Goal: Information Seeking & Learning: Learn about a topic

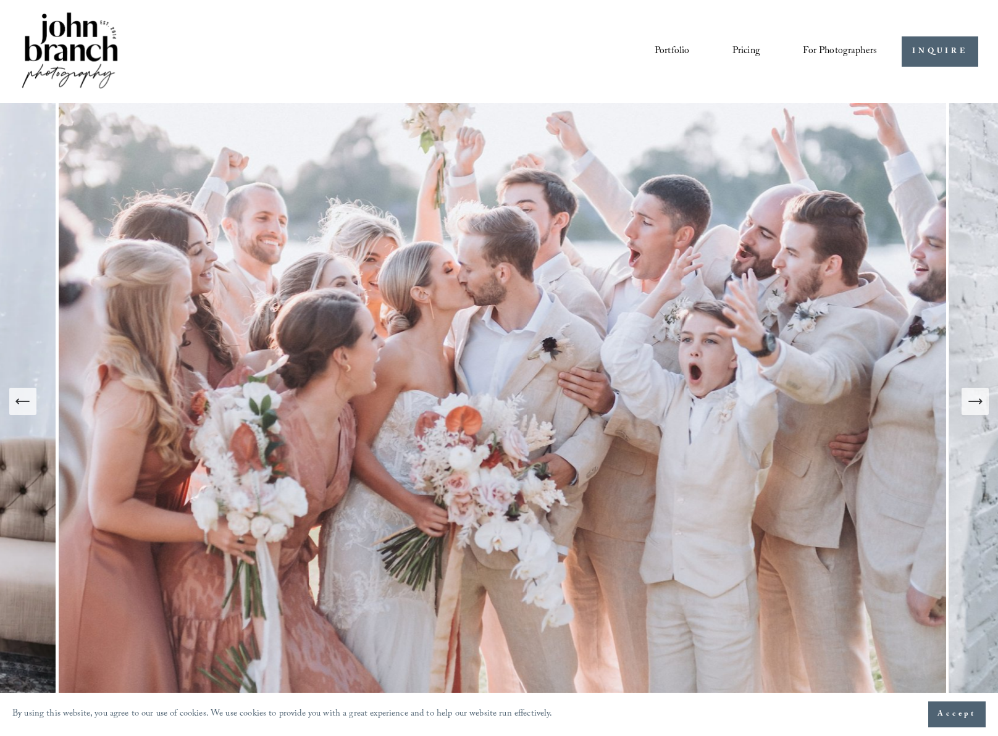
click at [977, 399] on icon "Next Slide" at bounding box center [975, 401] width 17 height 17
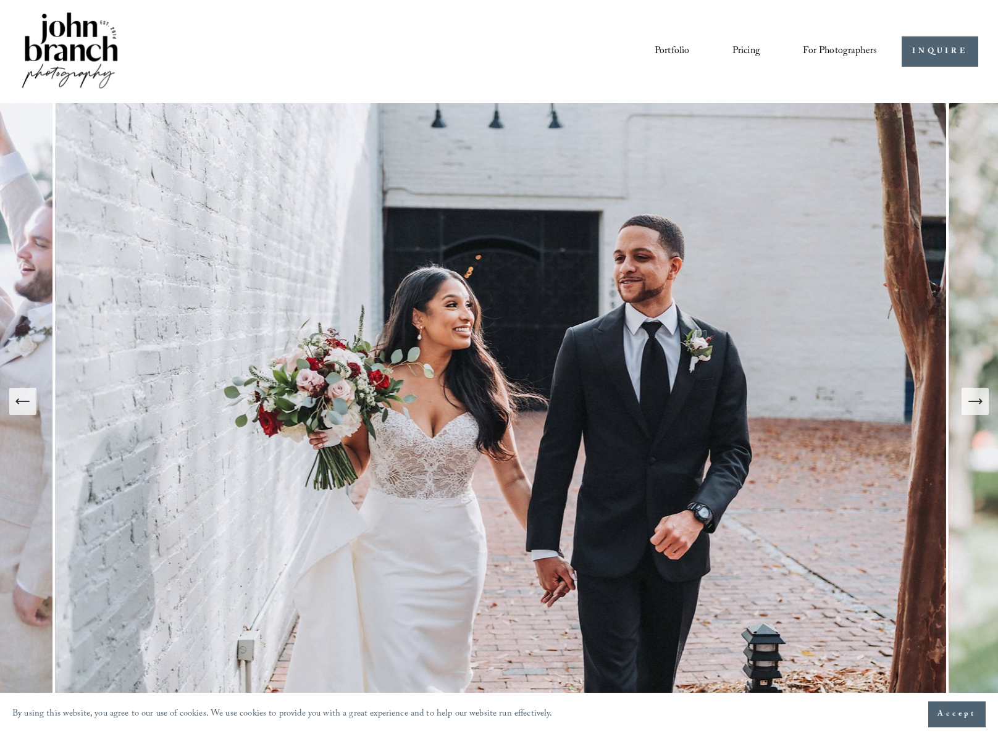
click at [978, 400] on icon "Next Slide" at bounding box center [975, 401] width 17 height 17
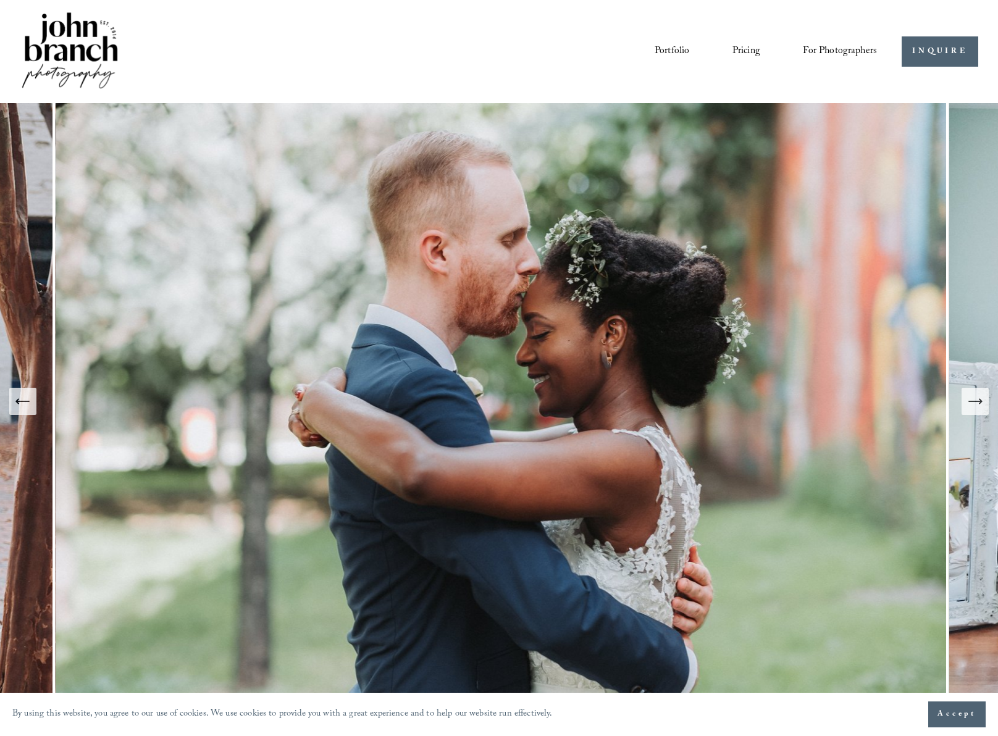
click at [978, 400] on icon "Next Slide" at bounding box center [975, 401] width 17 height 17
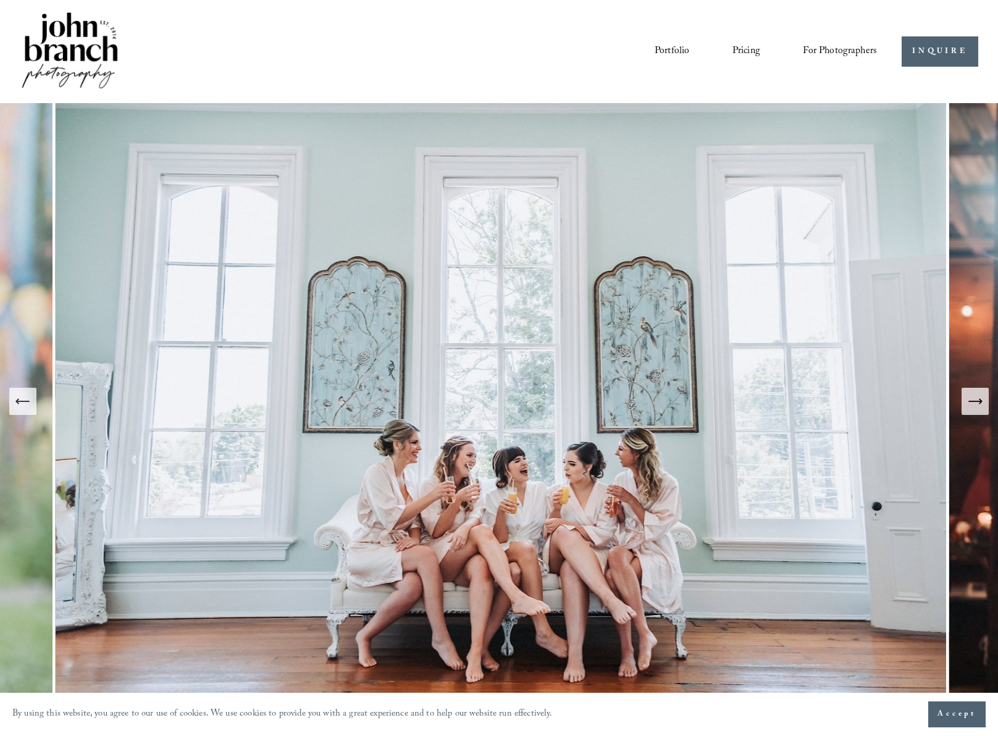
click at [979, 400] on icon "Next Slide" at bounding box center [975, 401] width 17 height 17
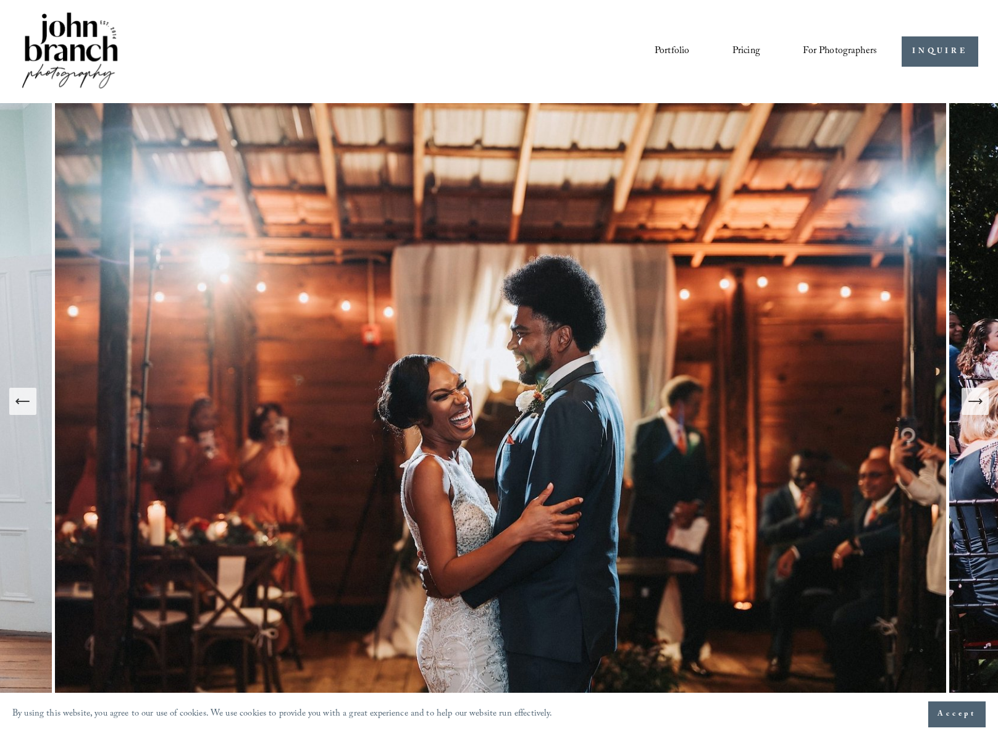
click at [981, 408] on icon "Next Slide" at bounding box center [975, 401] width 17 height 17
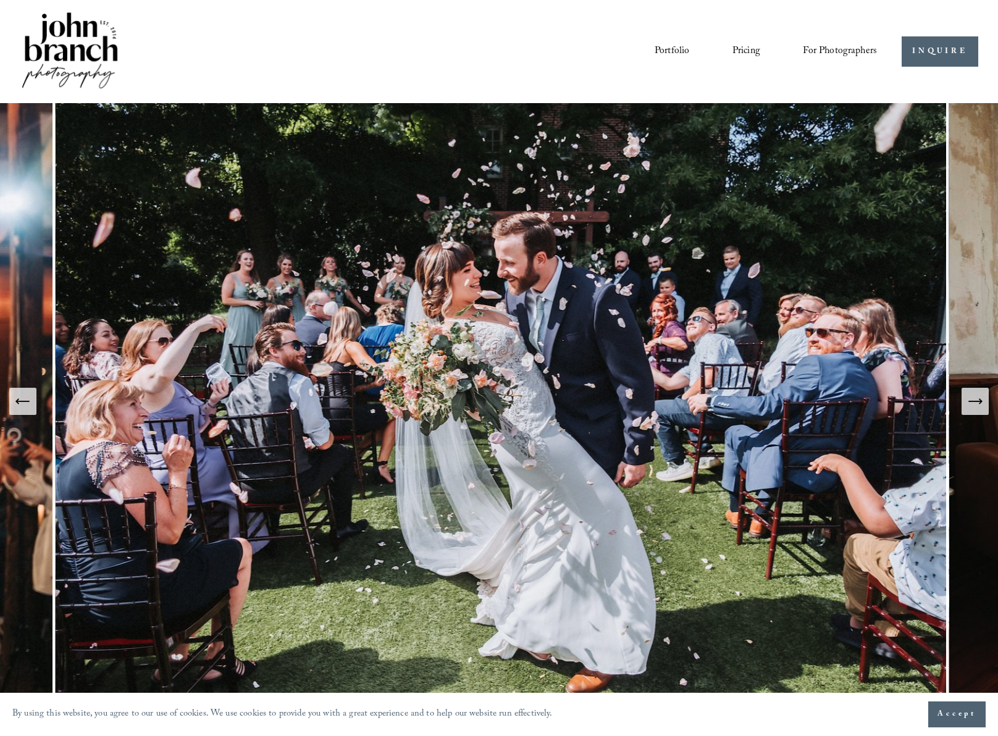
click at [981, 408] on icon "Next Slide" at bounding box center [975, 401] width 17 height 17
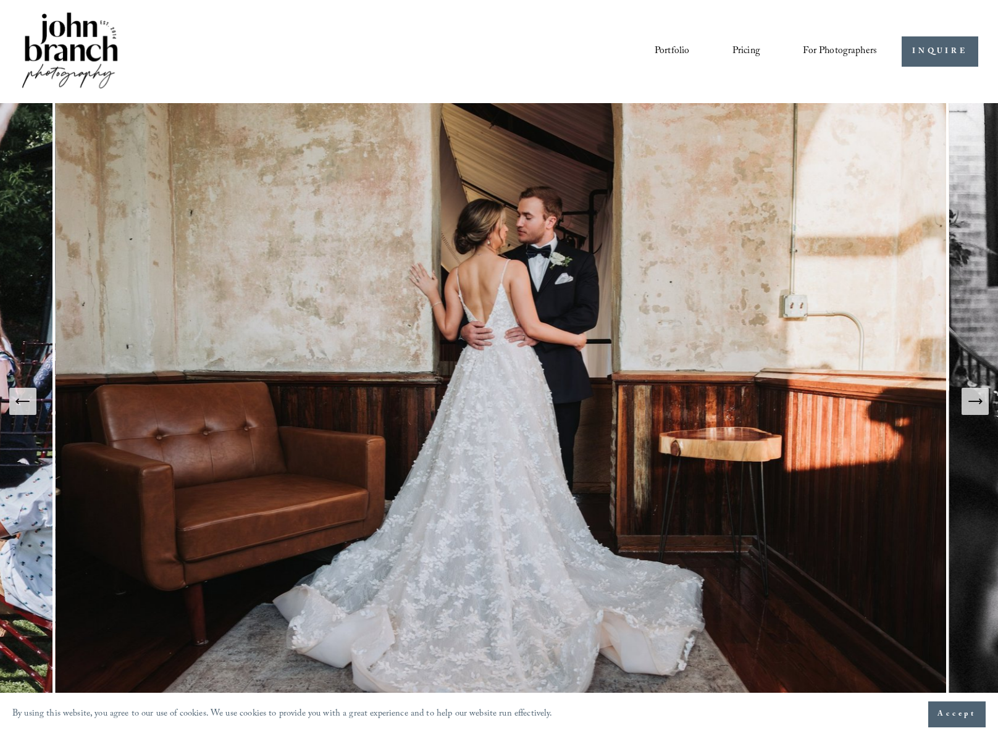
click at [978, 407] on icon "Next Slide" at bounding box center [975, 401] width 17 height 17
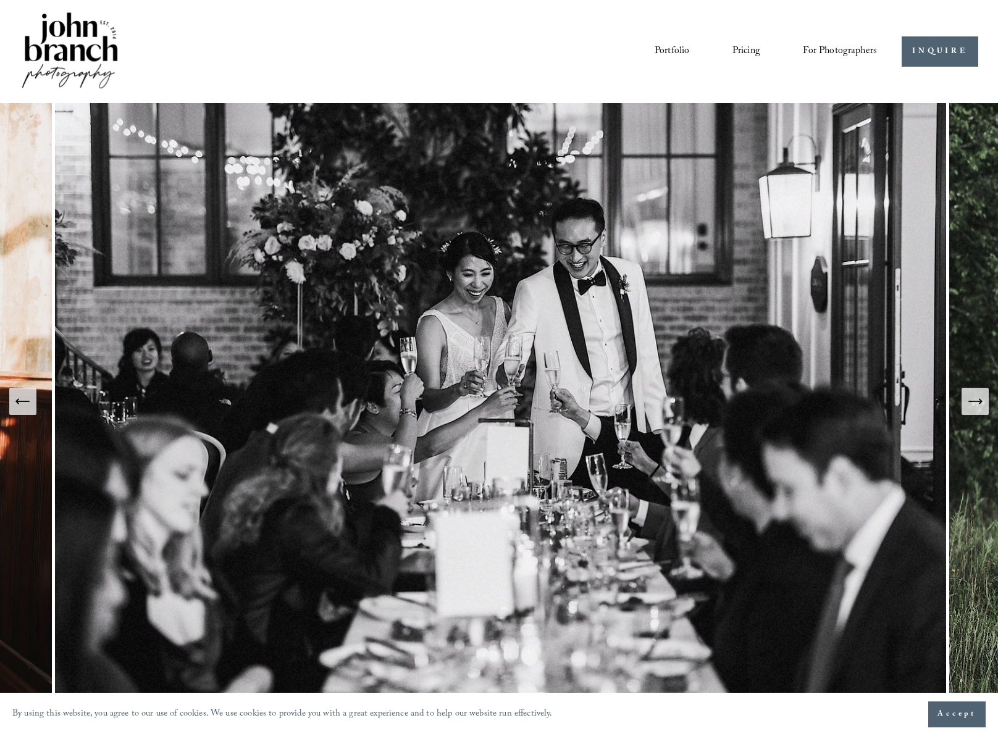
click at [978, 407] on icon "Next Slide" at bounding box center [975, 401] width 17 height 17
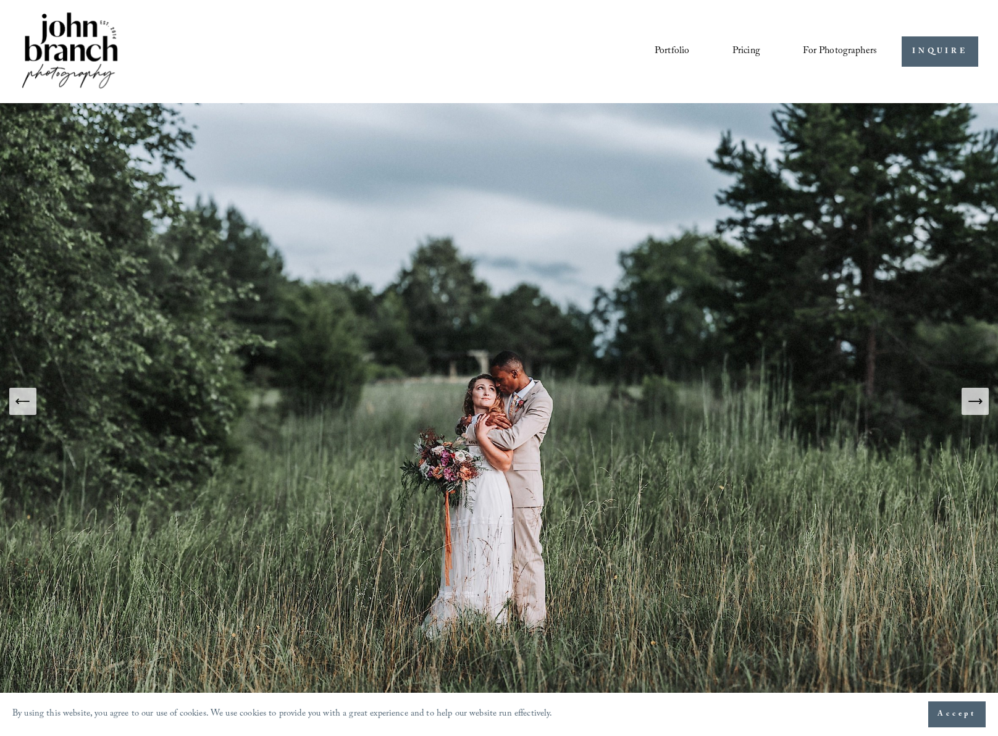
click at [978, 407] on icon "Next Slide" at bounding box center [975, 401] width 17 height 17
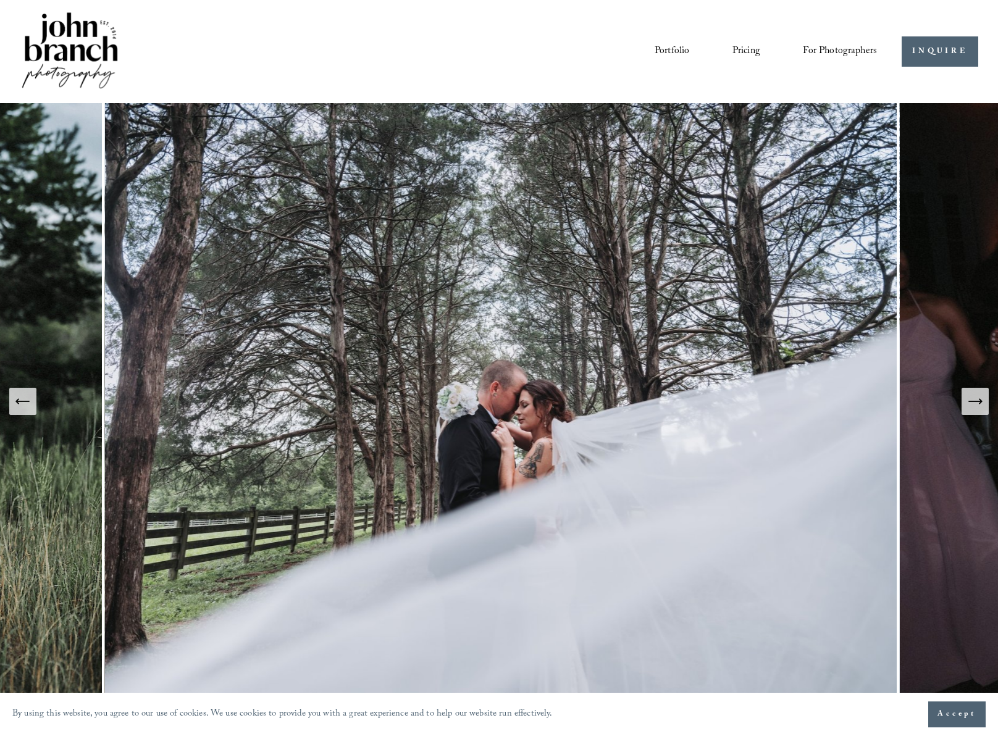
click at [978, 407] on icon "Next Slide" at bounding box center [975, 401] width 17 height 17
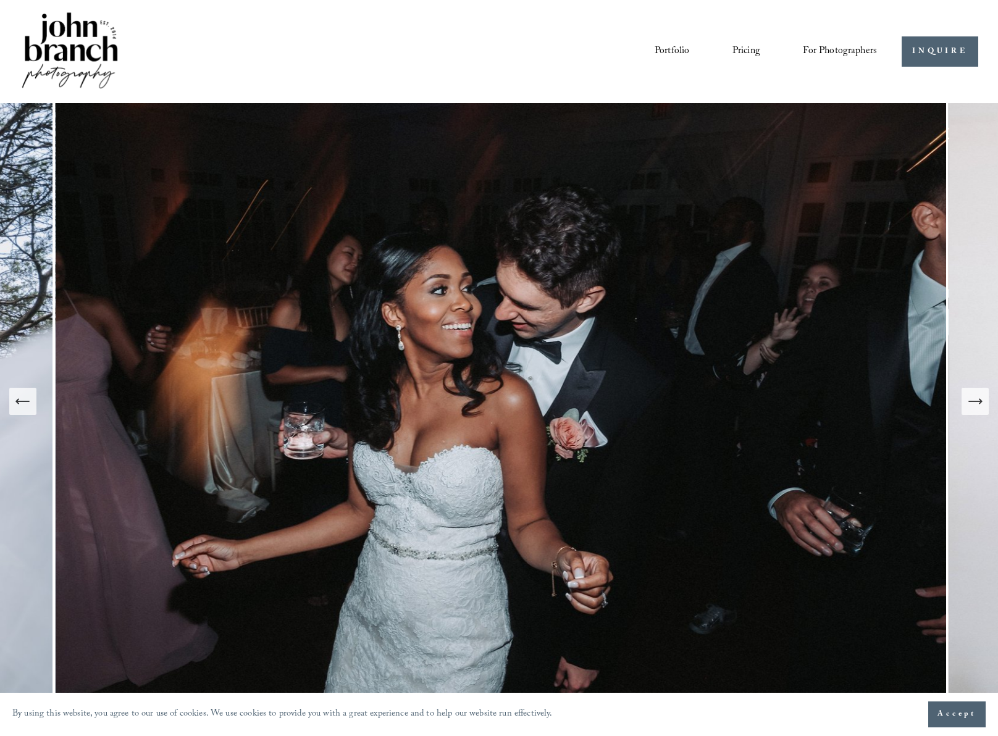
click at [978, 407] on icon "Next Slide" at bounding box center [975, 401] width 17 height 17
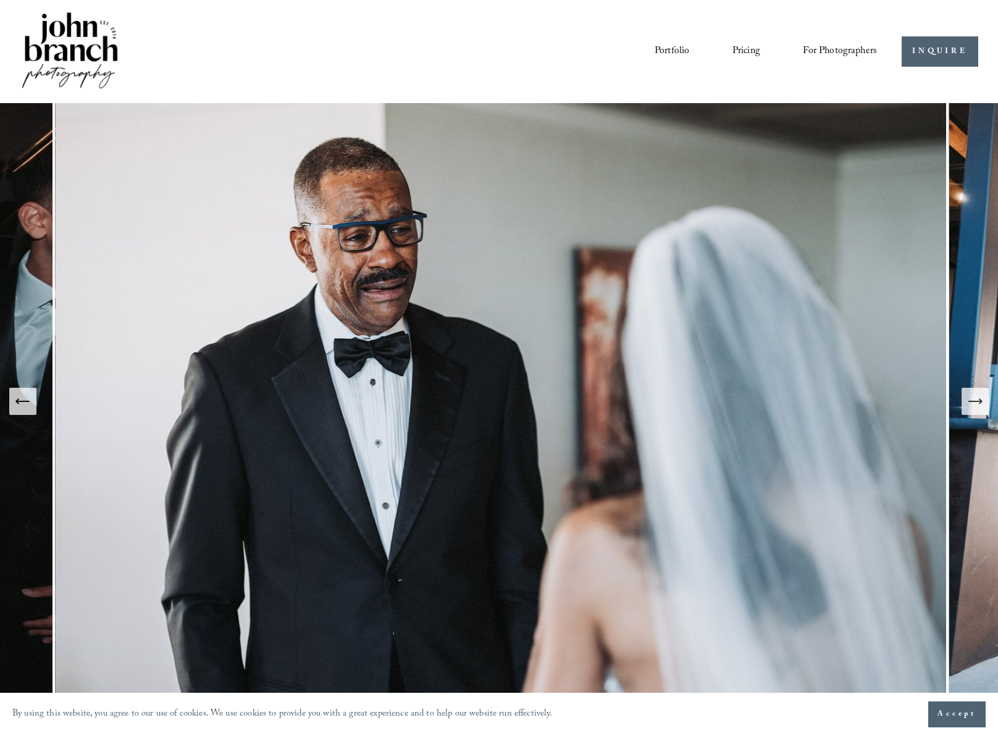
click at [977, 405] on icon "Next Slide" at bounding box center [975, 401] width 17 height 17
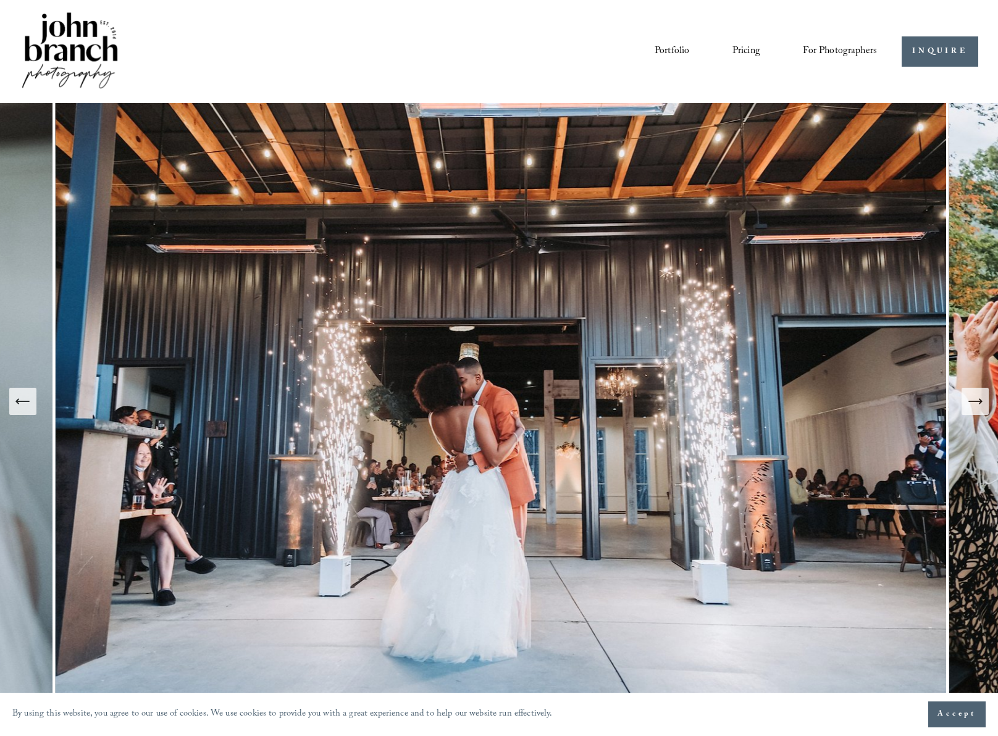
click at [977, 405] on icon "Next Slide" at bounding box center [975, 401] width 17 height 17
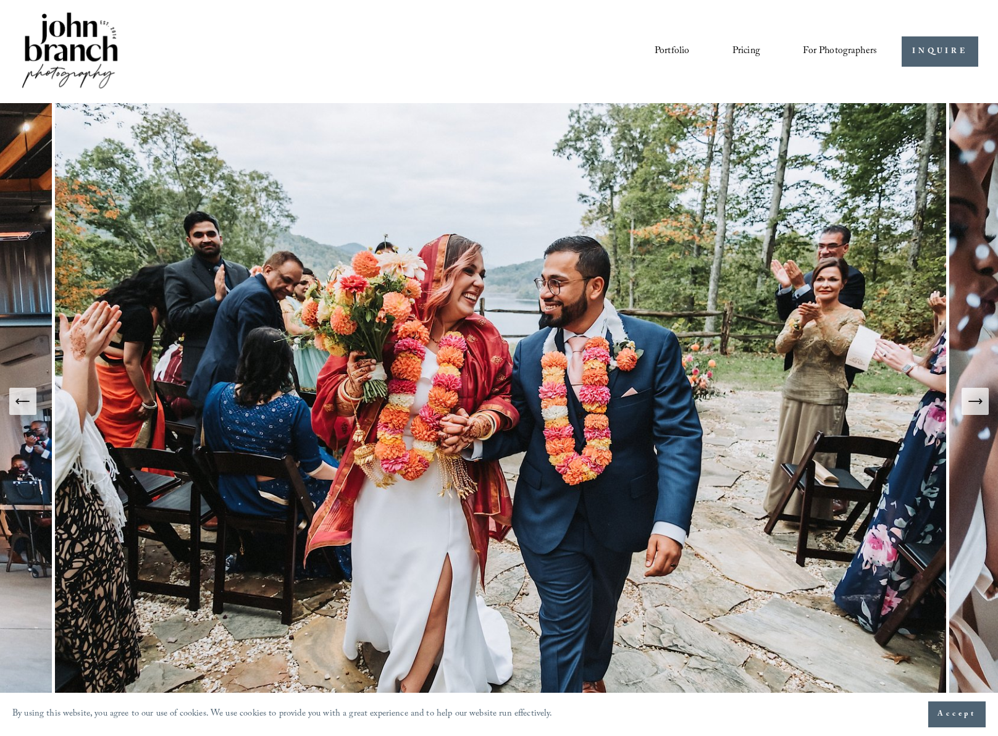
click at [977, 405] on icon "Next Slide" at bounding box center [975, 401] width 17 height 17
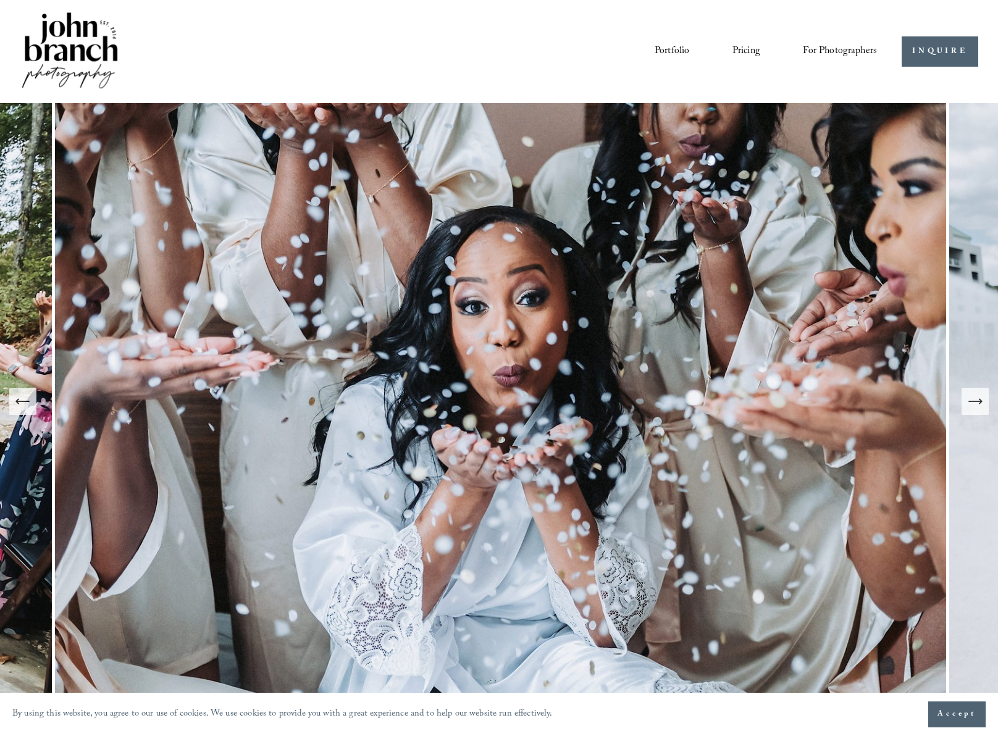
click at [977, 405] on icon "Next Slide" at bounding box center [975, 401] width 17 height 17
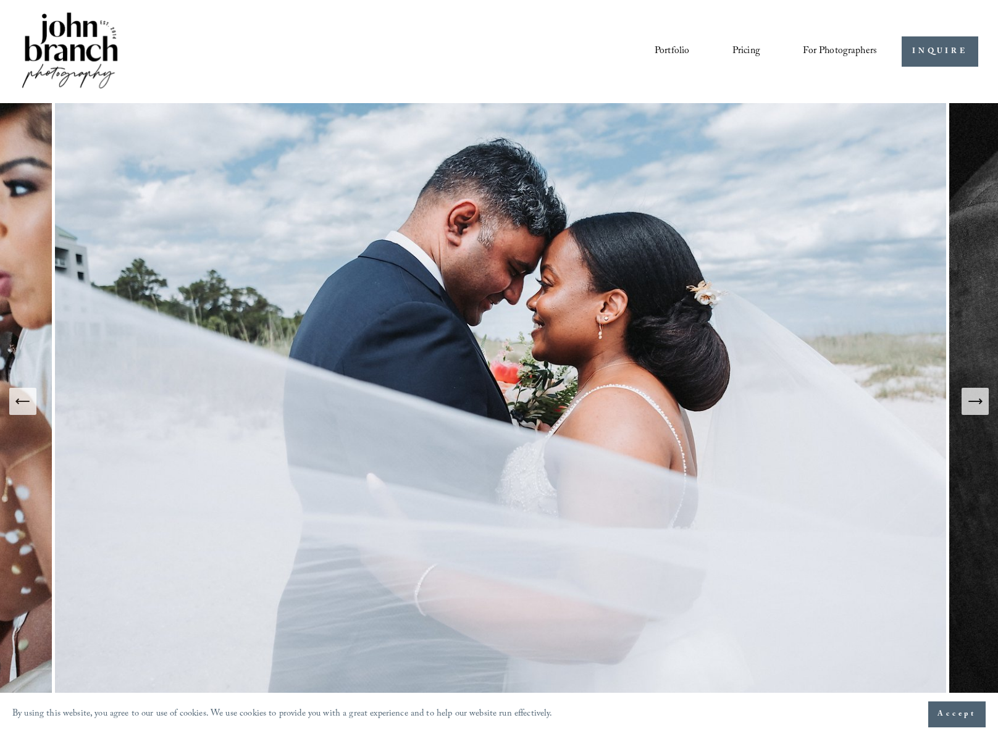
click at [977, 405] on icon "Next Slide" at bounding box center [975, 401] width 17 height 17
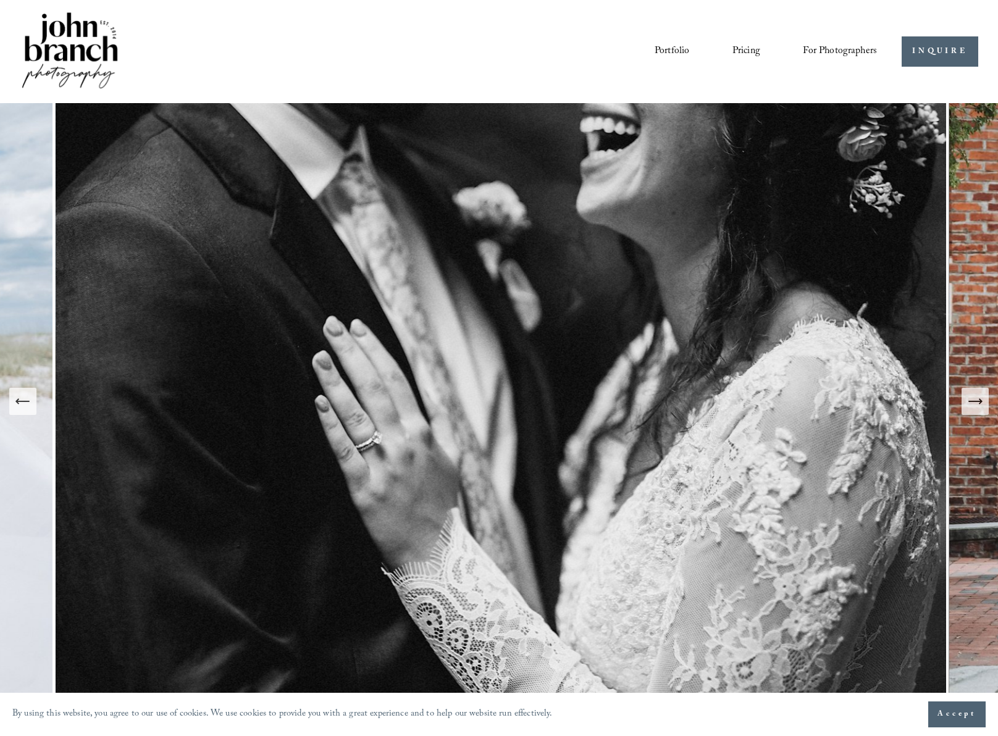
click at [976, 405] on icon "Next Slide" at bounding box center [975, 401] width 17 height 17
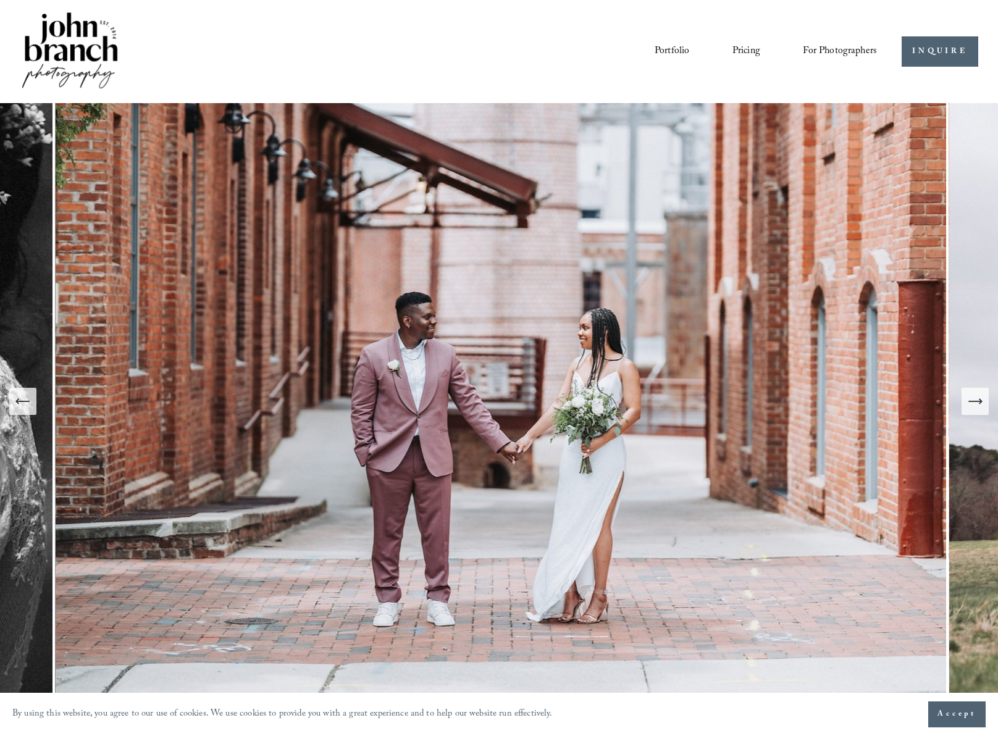
click at [976, 405] on icon "Next Slide" at bounding box center [975, 401] width 17 height 17
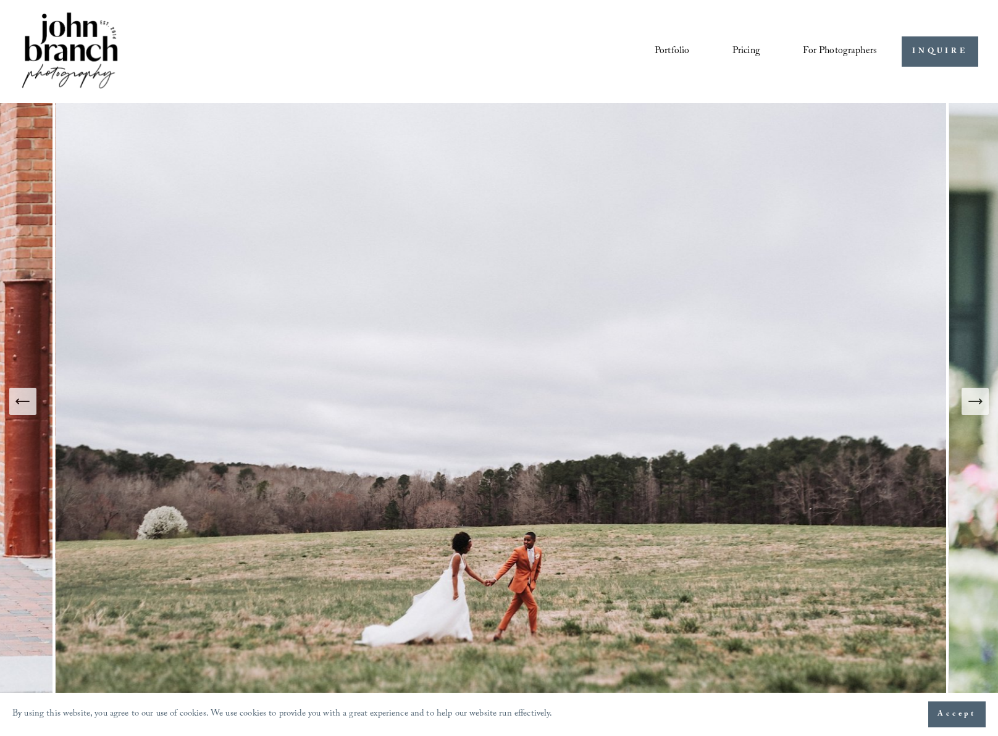
click at [976, 405] on icon "Next Slide" at bounding box center [975, 401] width 17 height 17
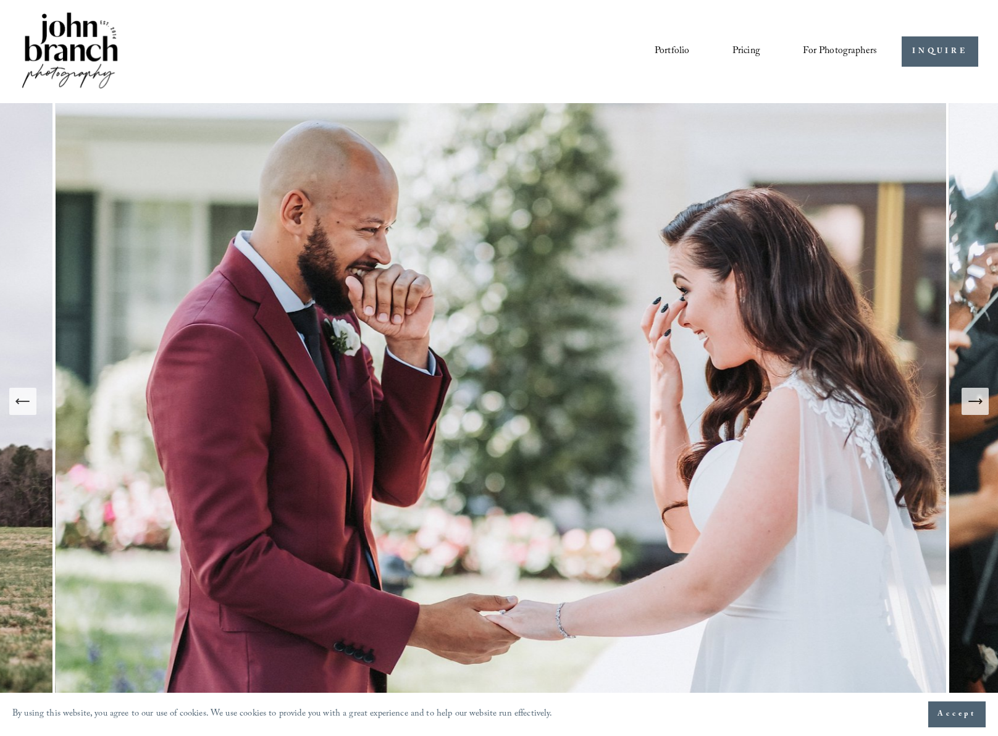
click at [976, 405] on icon "Next Slide" at bounding box center [975, 401] width 17 height 17
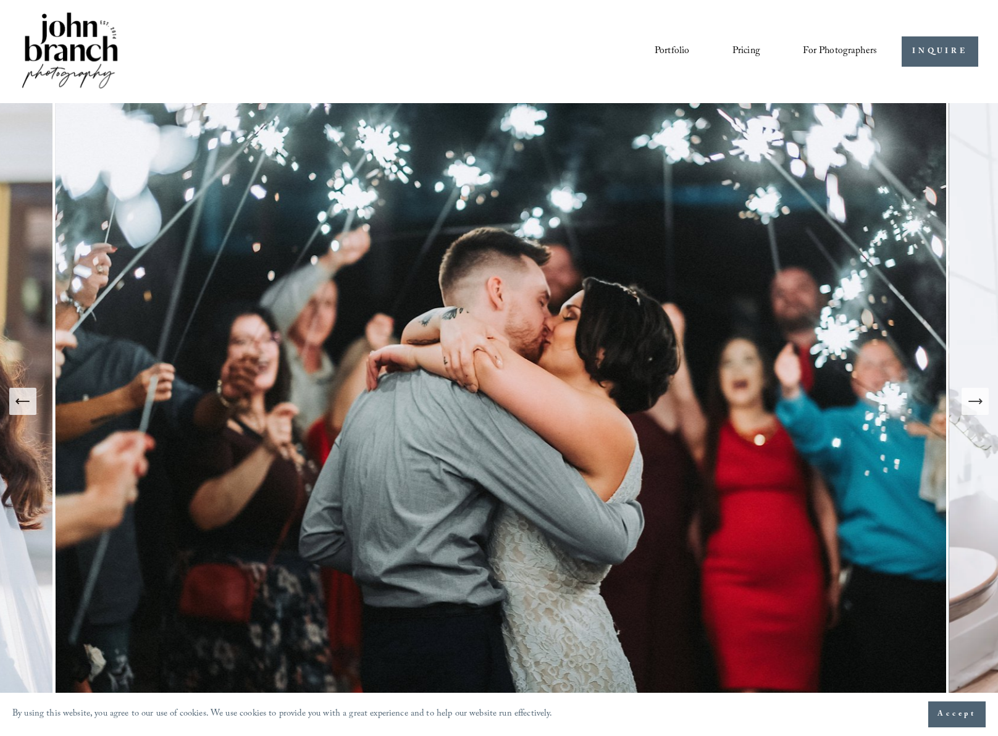
click at [976, 405] on icon "Next Slide" at bounding box center [975, 401] width 17 height 17
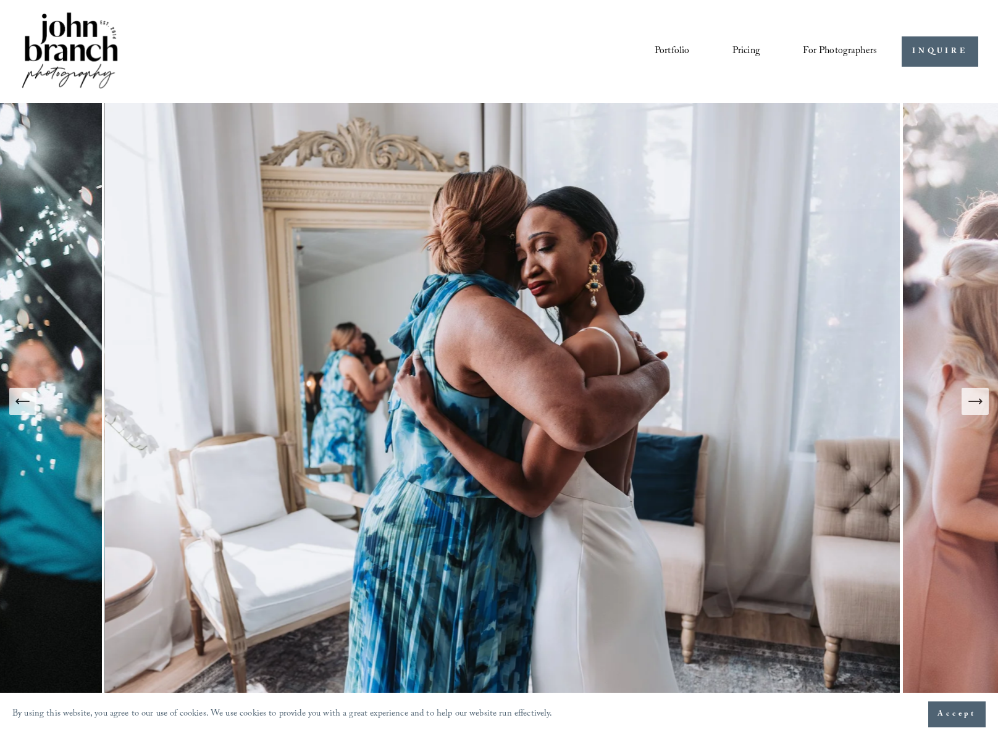
click at [976, 405] on icon "Next Slide" at bounding box center [975, 401] width 17 height 17
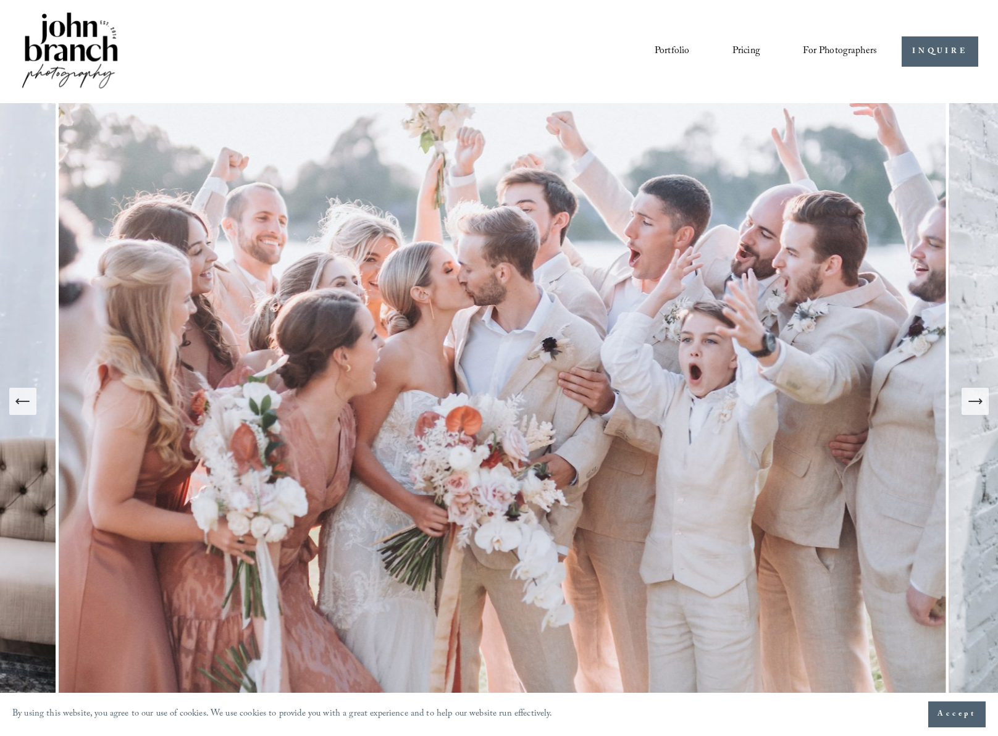
click at [974, 402] on icon "Next Slide" at bounding box center [975, 402] width 13 height 0
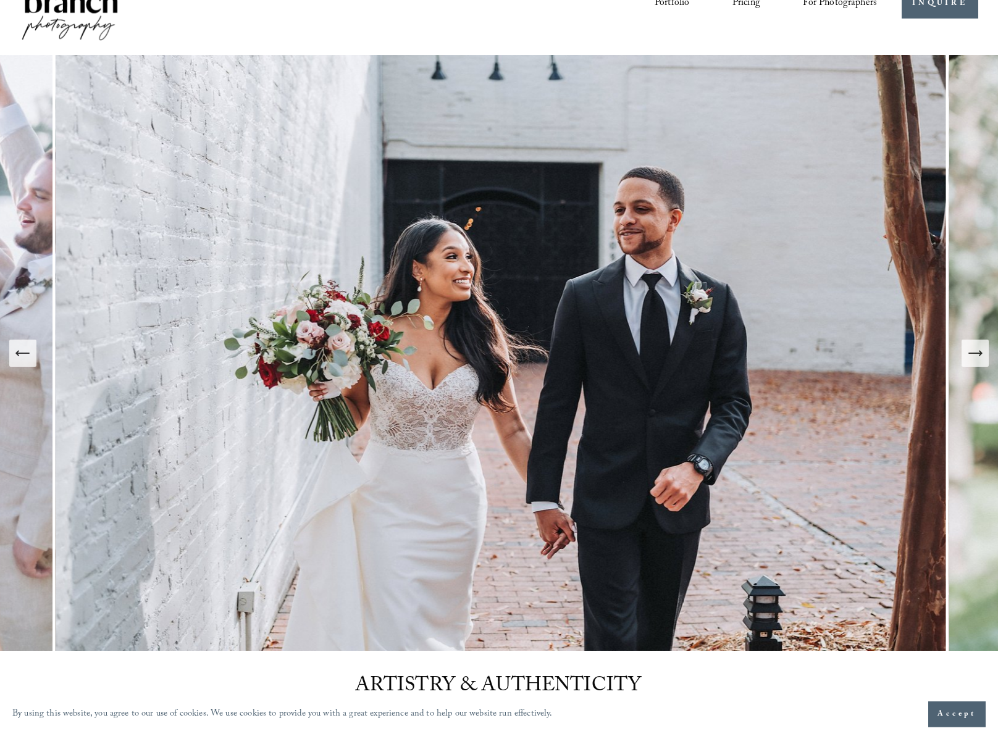
scroll to position [46, 0]
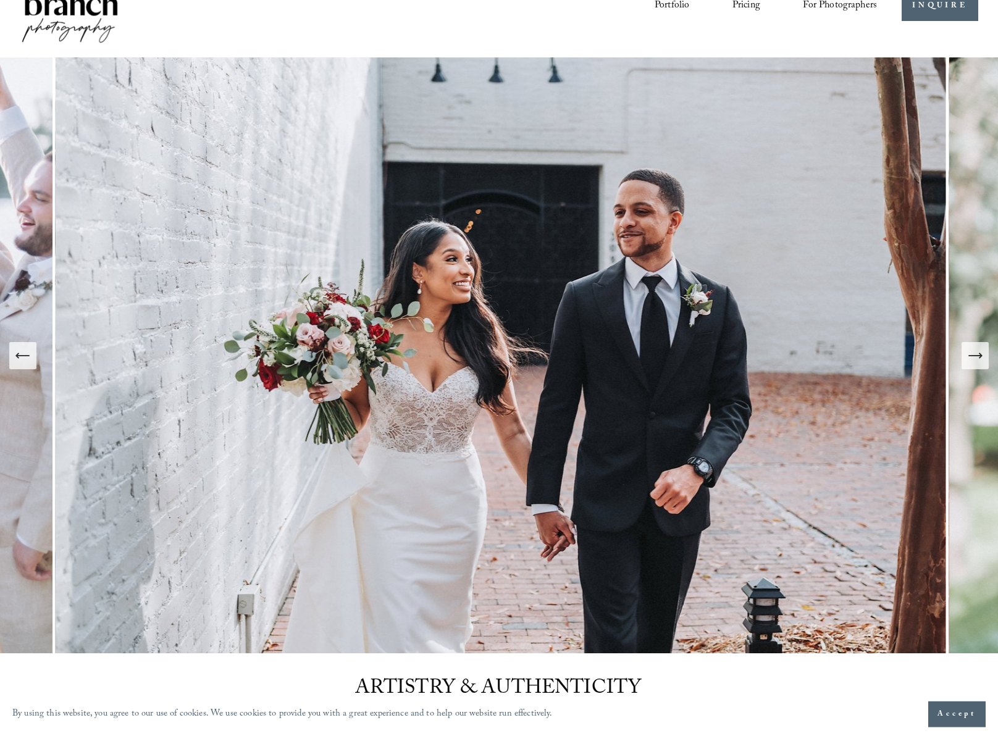
click at [981, 360] on icon "Next Slide" at bounding box center [975, 355] width 17 height 17
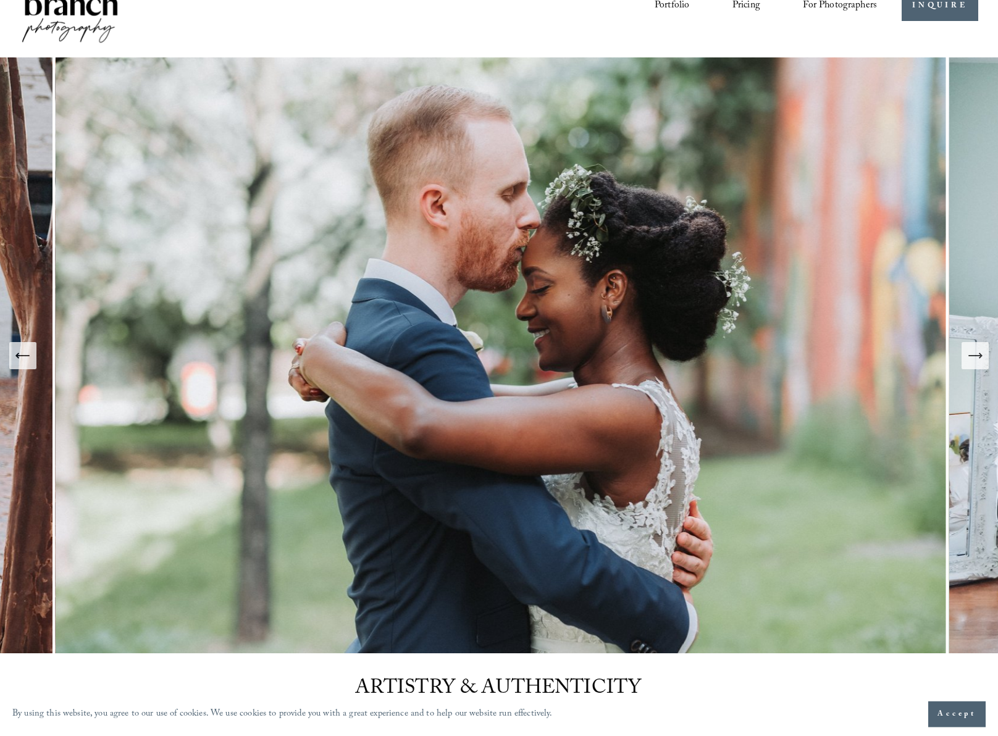
click at [977, 358] on icon "Next Slide" at bounding box center [975, 355] width 17 height 17
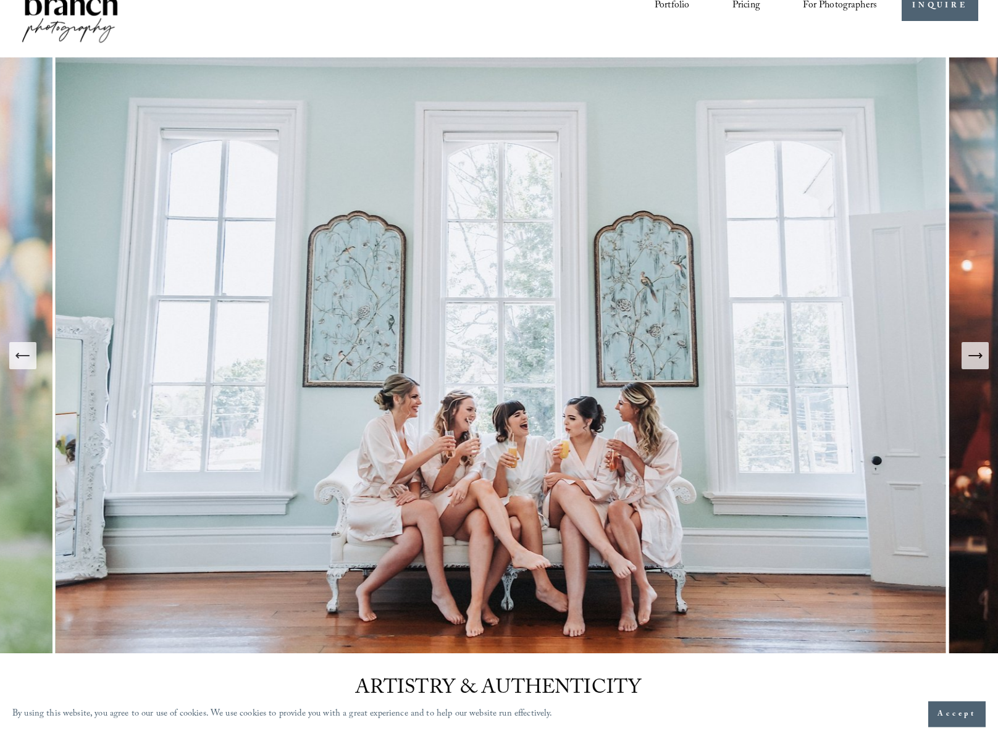
scroll to position [0, 0]
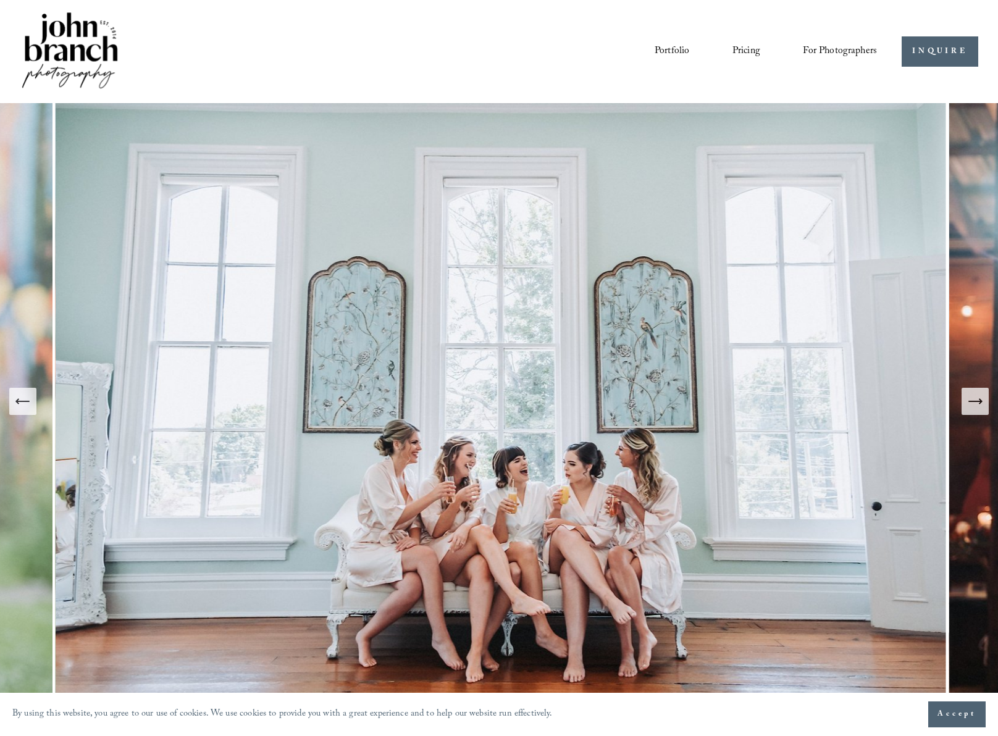
click at [667, 48] on link "Portfolio" at bounding box center [672, 51] width 35 height 21
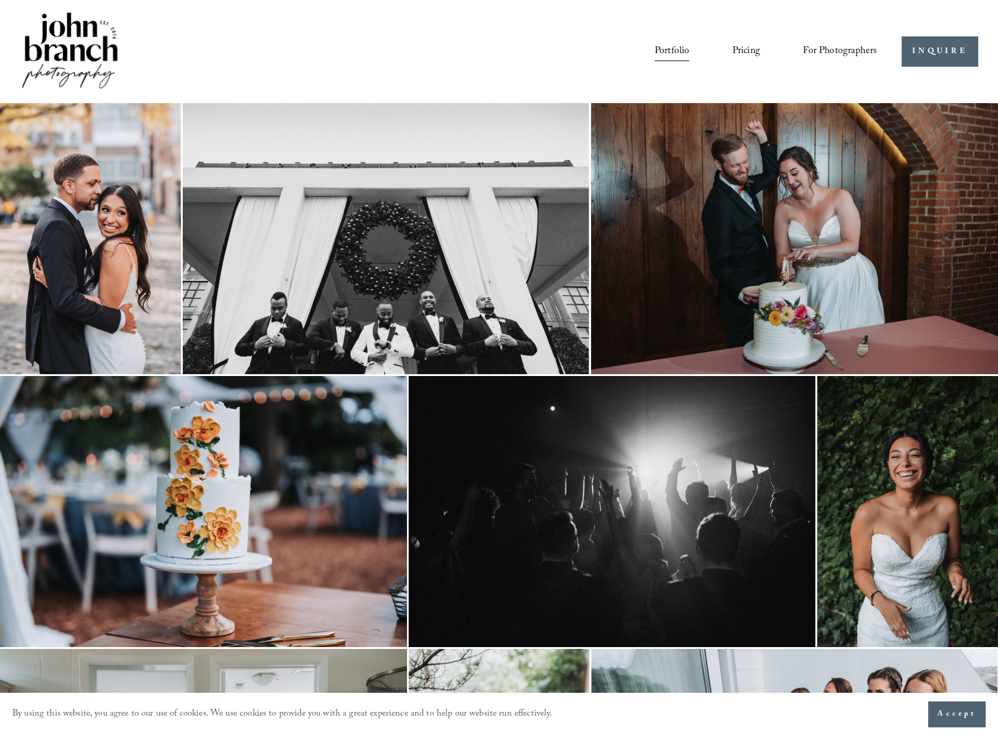
click at [0, 0] on span "Presets" at bounding box center [0, 0] width 0 height 0
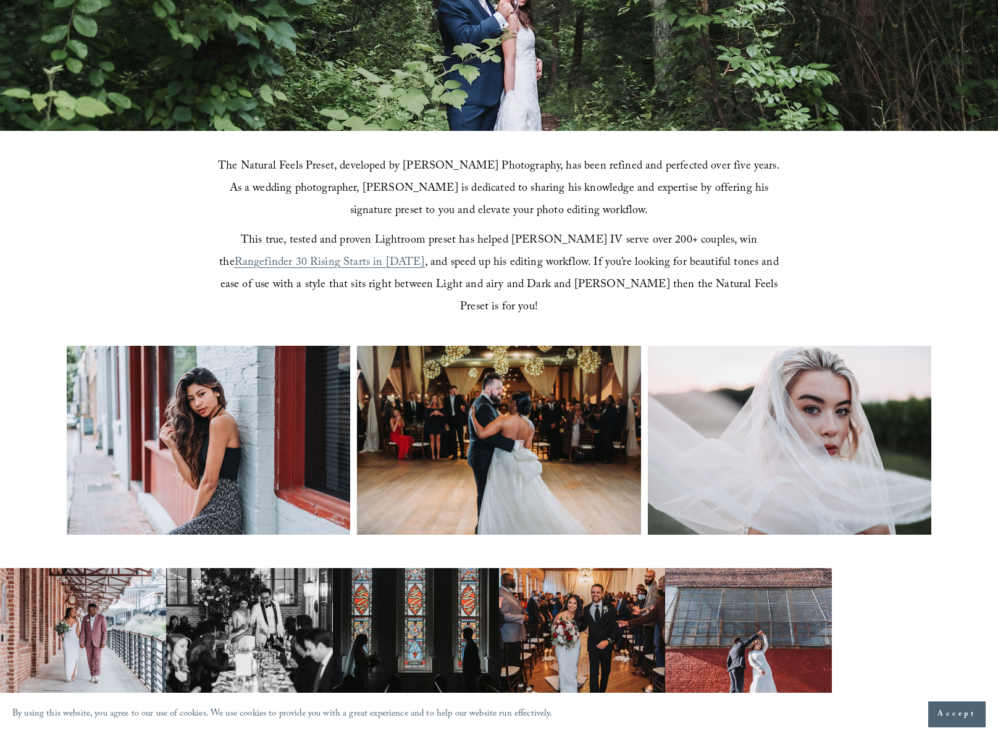
scroll to position [363, 0]
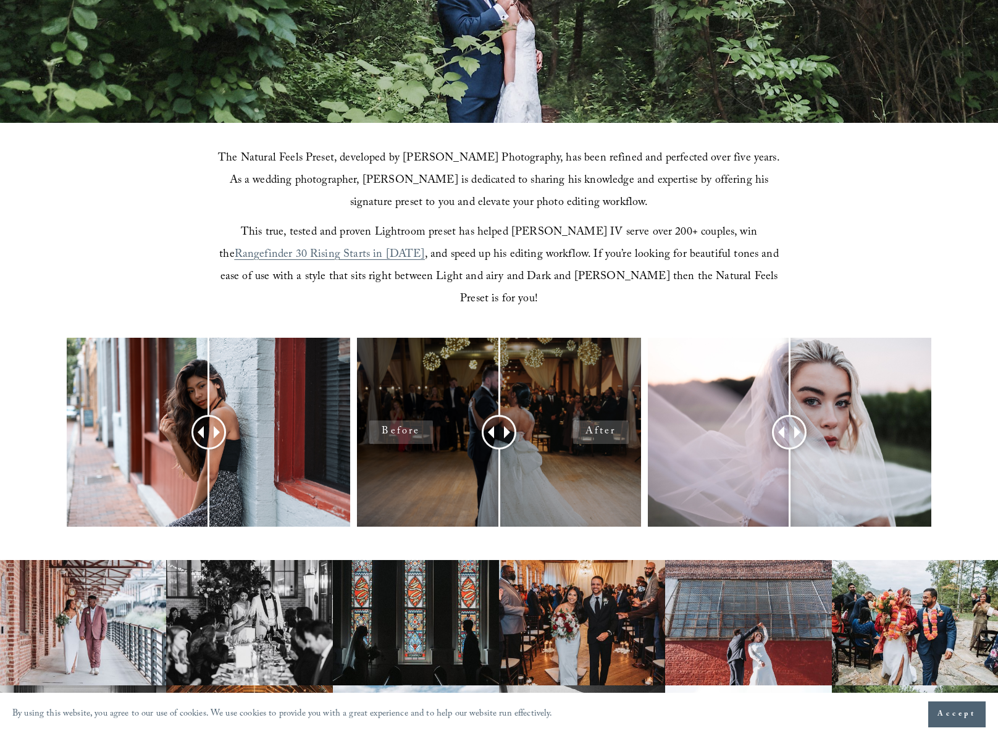
click at [502, 461] on div at bounding box center [499, 432] width 284 height 189
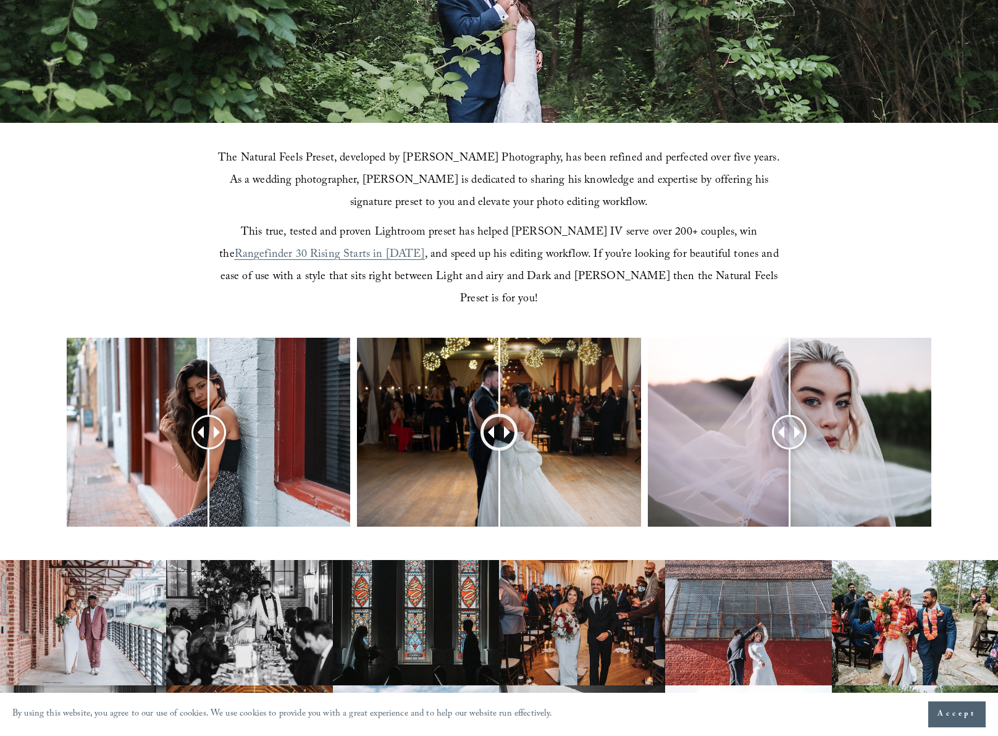
click at [501, 416] on div at bounding box center [500, 432] width 32 height 32
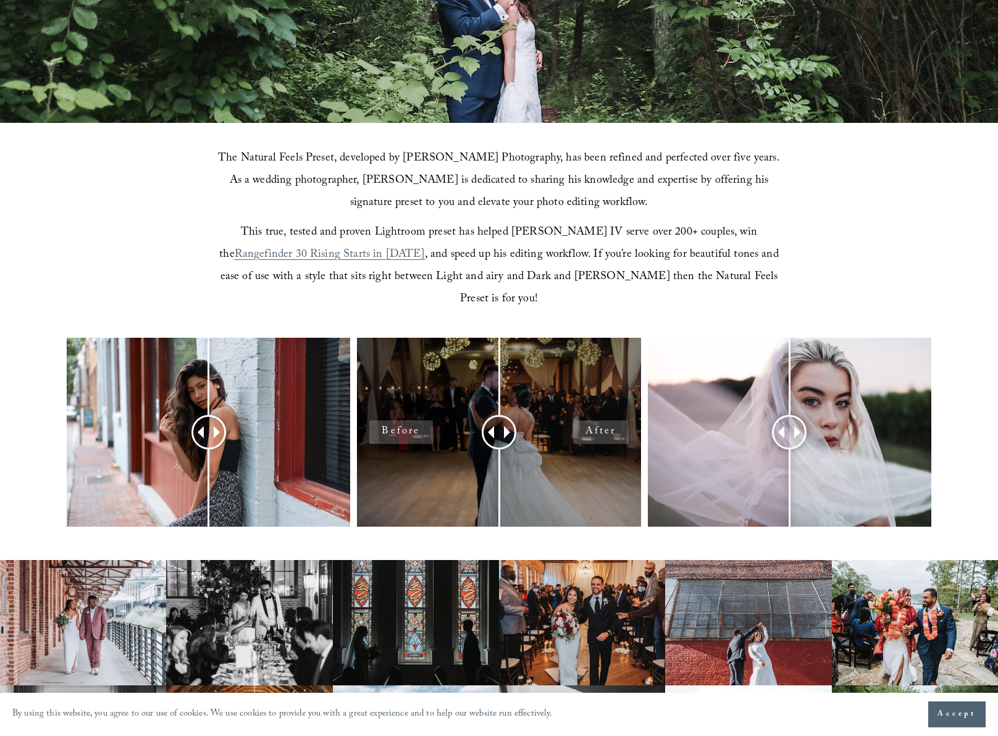
click at [596, 410] on div at bounding box center [499, 432] width 284 height 189
click at [503, 386] on div at bounding box center [499, 432] width 284 height 189
click at [504, 363] on div at bounding box center [499, 432] width 284 height 189
click at [461, 357] on div at bounding box center [499, 432] width 284 height 189
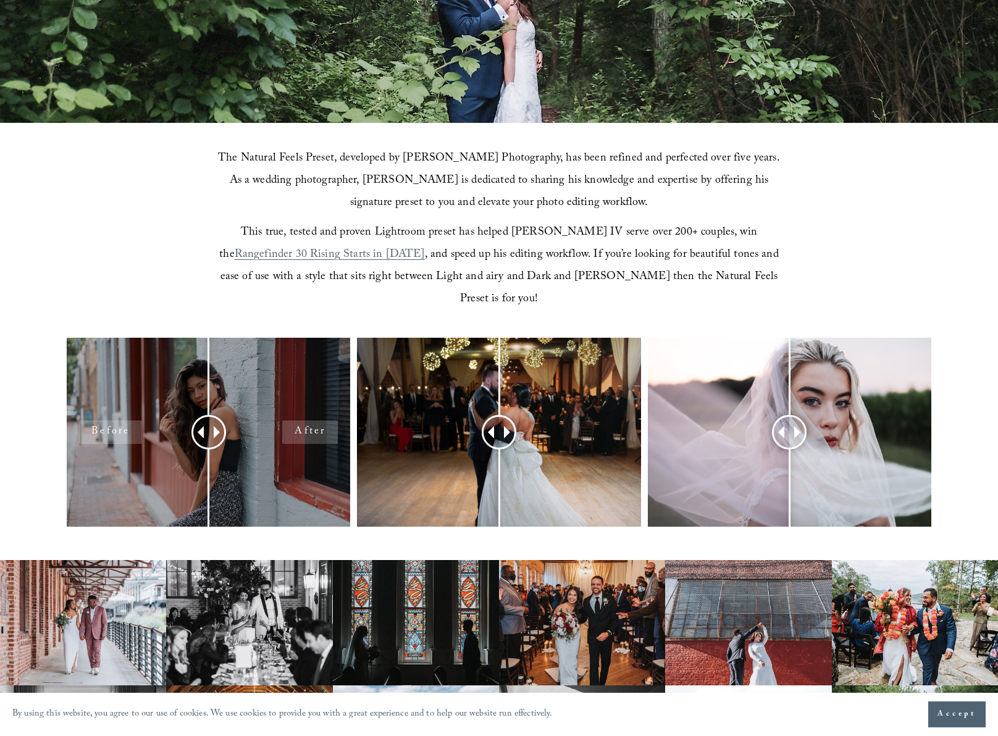
click at [217, 377] on div at bounding box center [209, 432] width 284 height 189
click at [120, 413] on div at bounding box center [209, 432] width 284 height 189
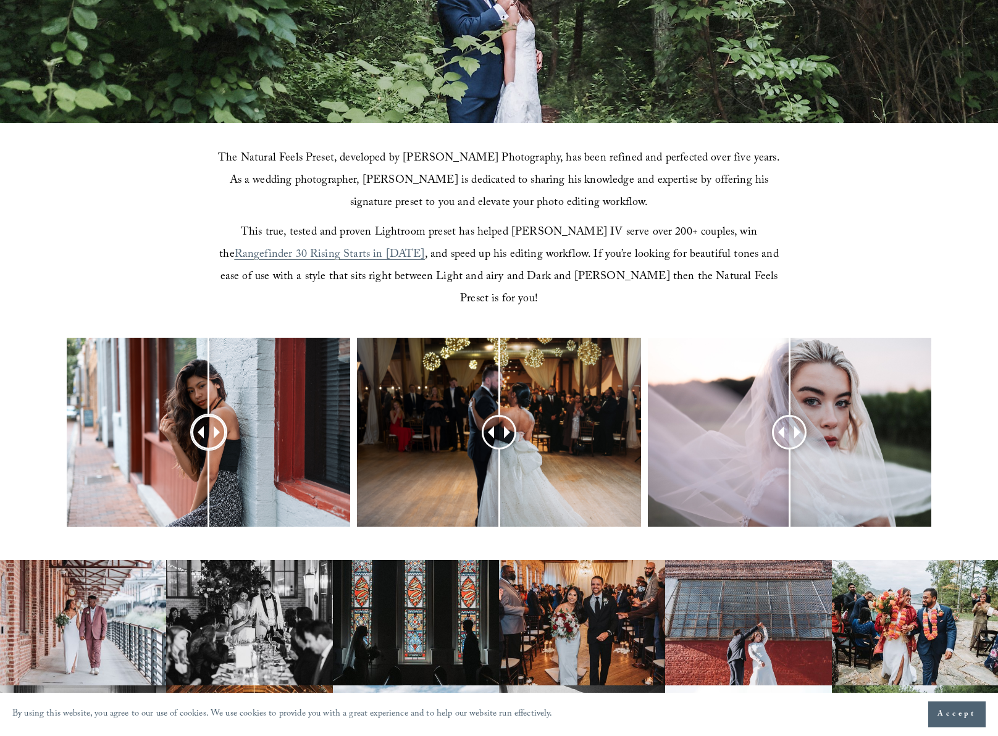
click at [196, 416] on div at bounding box center [209, 432] width 32 height 32
click at [208, 416] on div at bounding box center [209, 432] width 32 height 32
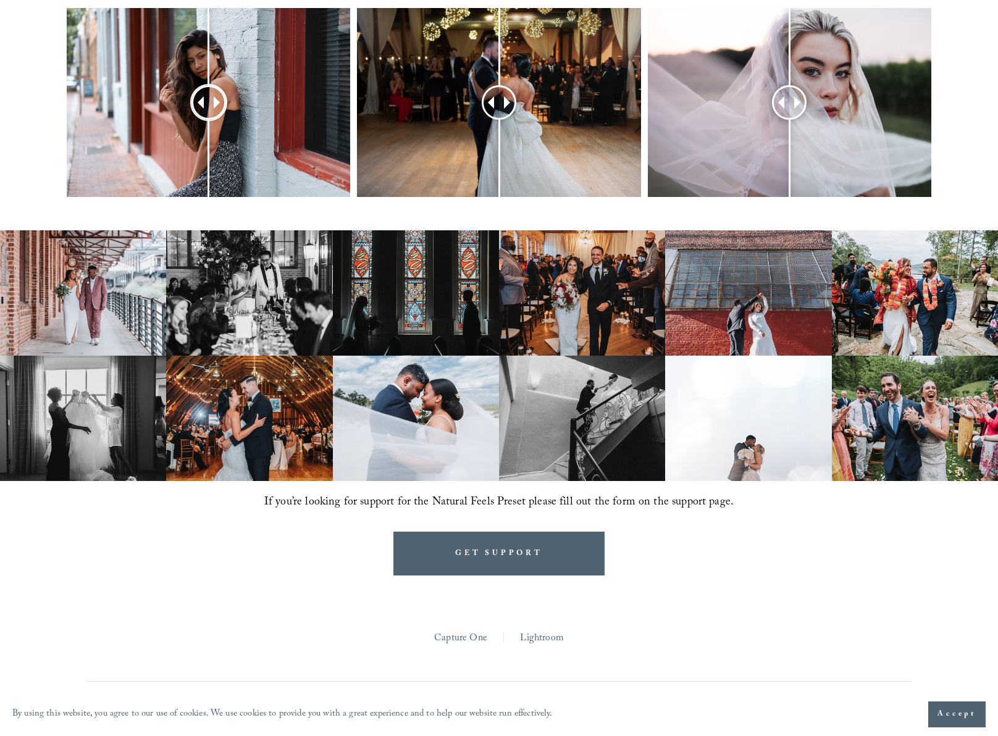
scroll to position [690, 0]
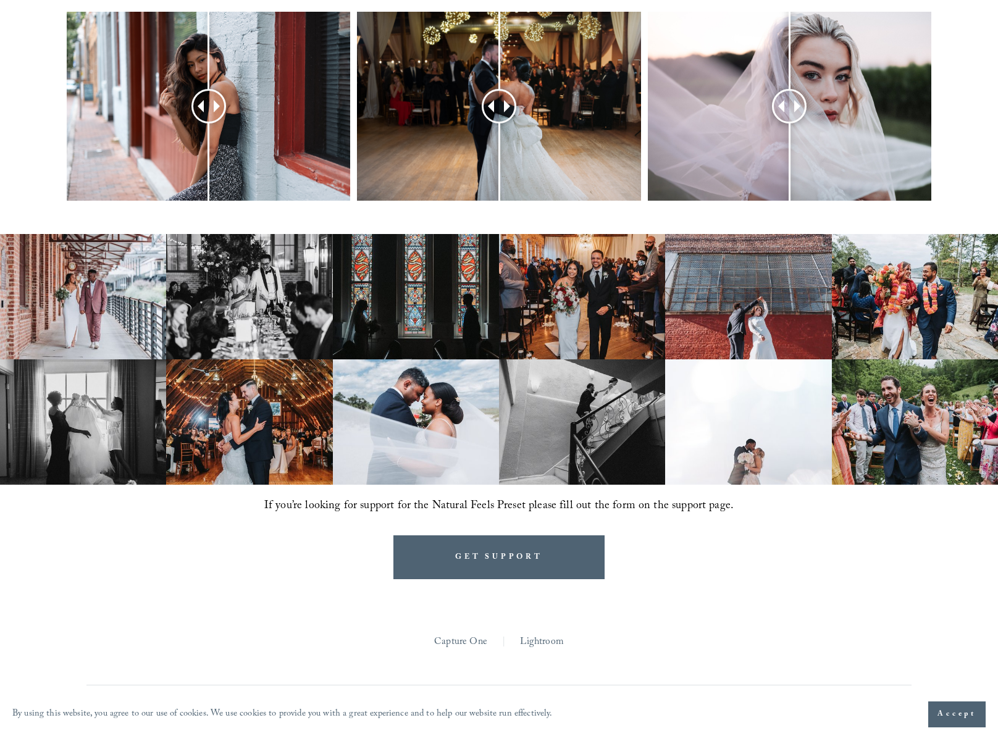
click at [721, 256] on img at bounding box center [748, 296] width 166 height 125
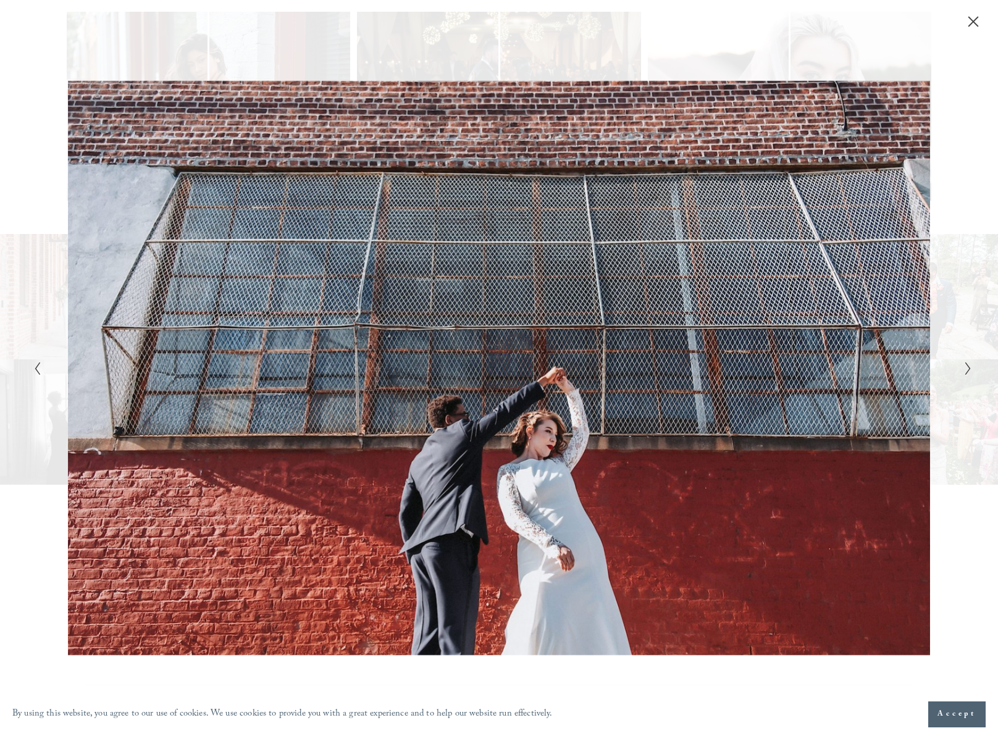
click at [970, 366] on icon "Next Slide" at bounding box center [968, 368] width 8 height 15
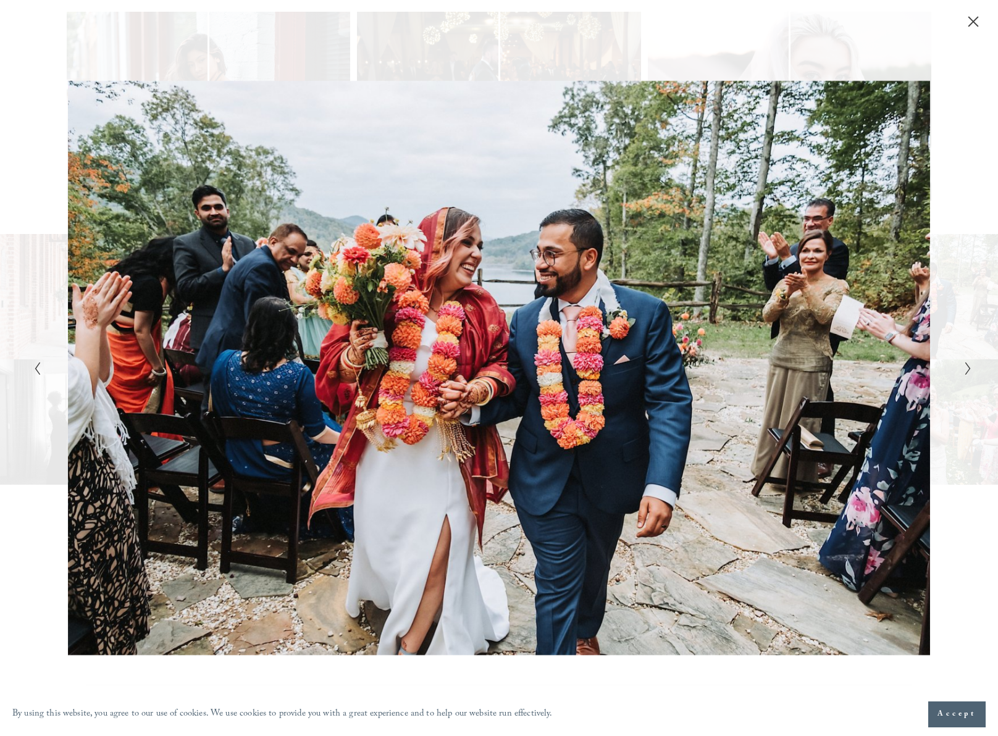
click at [971, 366] on icon "Next Slide" at bounding box center [968, 368] width 8 height 15
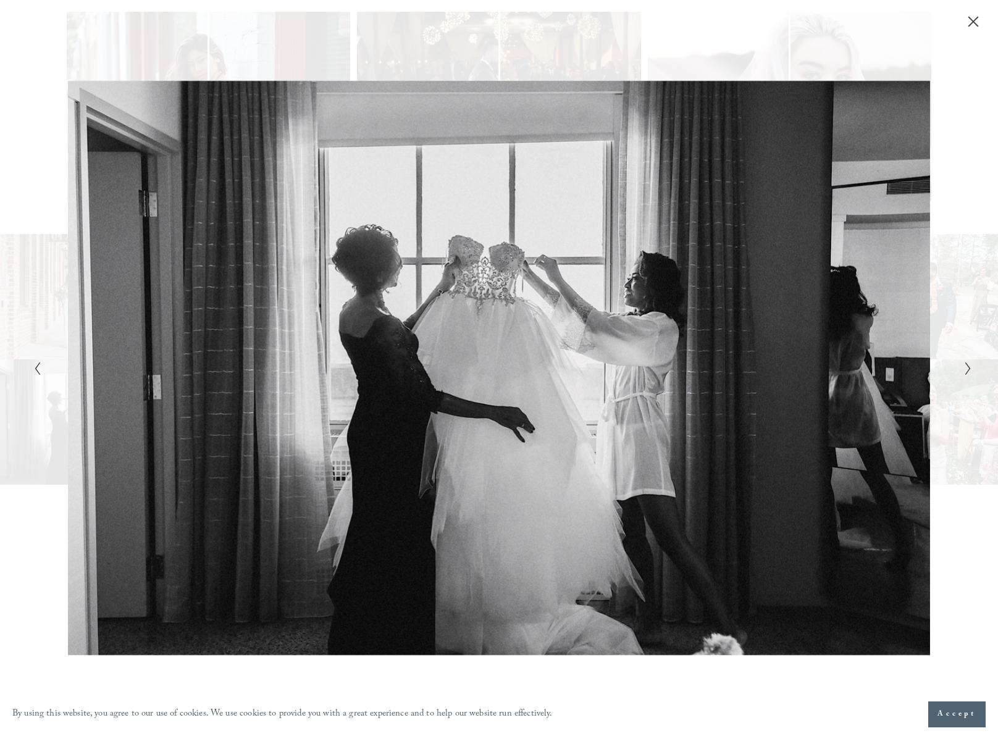
click at [971, 366] on icon "Next Slide" at bounding box center [968, 368] width 8 height 15
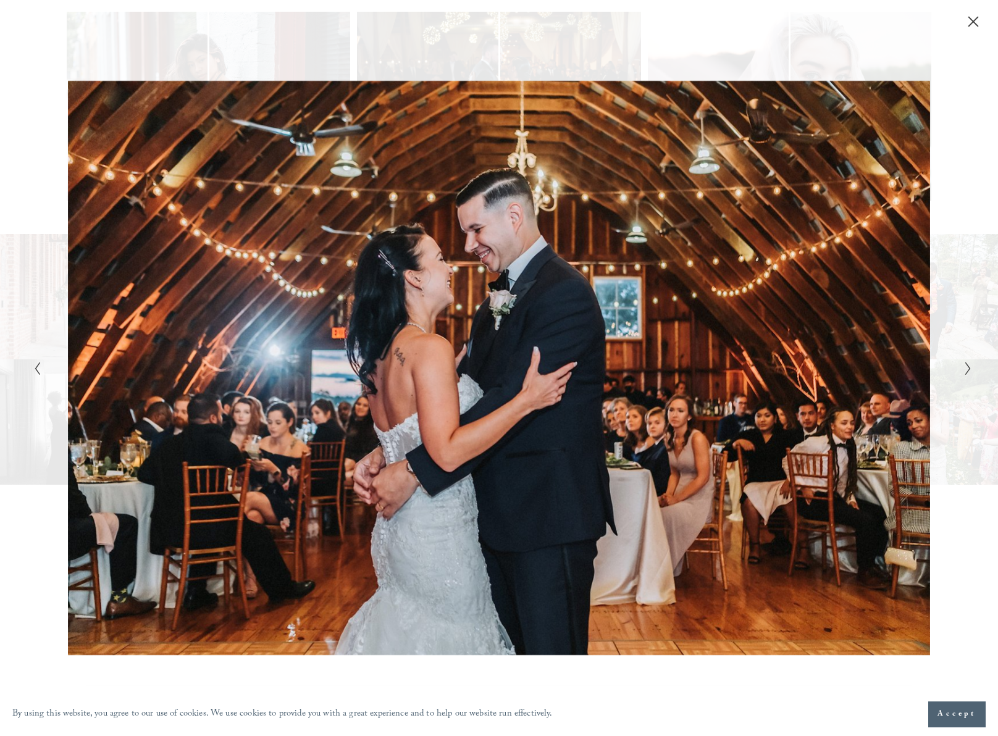
click at [971, 366] on icon "Next Slide" at bounding box center [968, 368] width 8 height 15
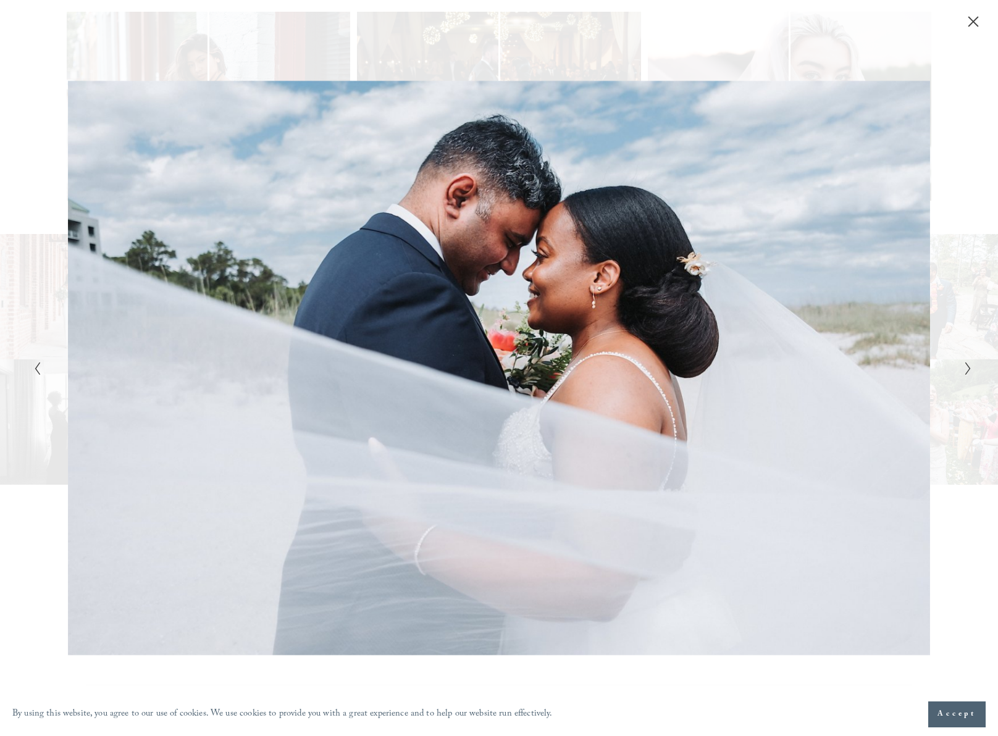
click at [971, 366] on icon "Next Slide" at bounding box center [968, 368] width 8 height 15
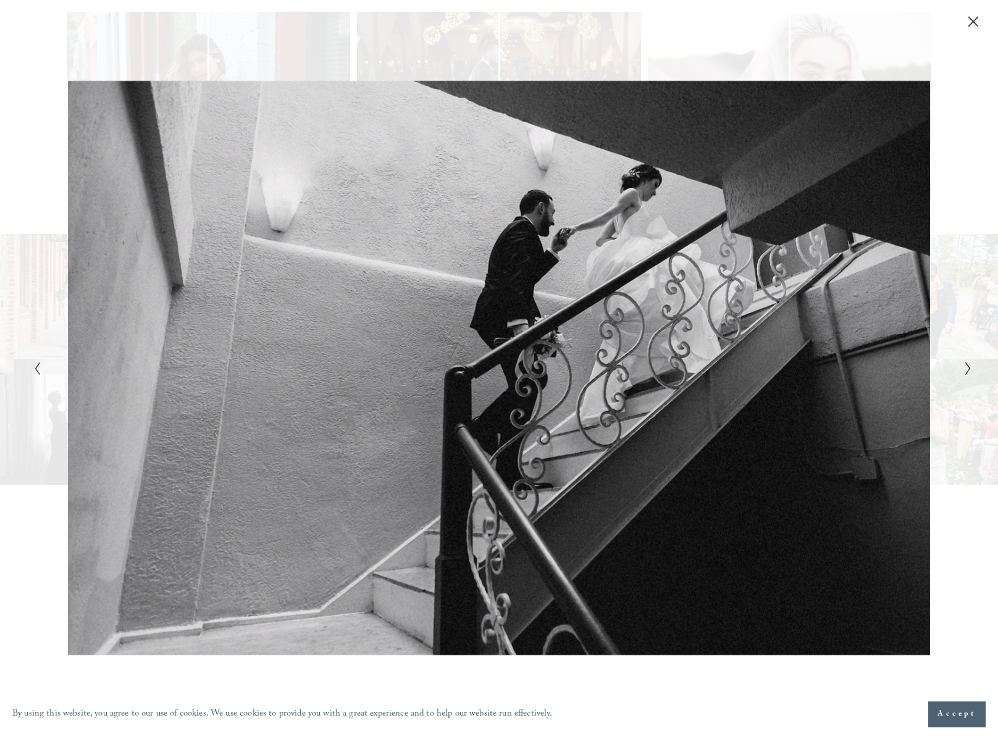
click at [971, 366] on icon "Next Slide" at bounding box center [968, 368] width 8 height 15
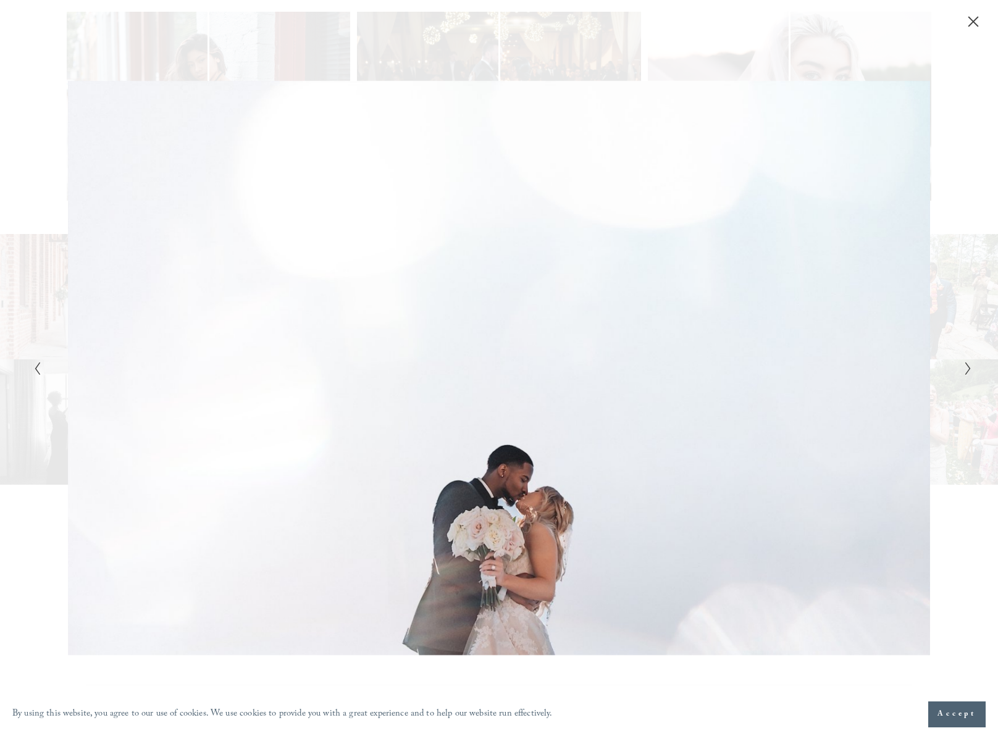
click at [971, 366] on icon "Next Slide" at bounding box center [968, 368] width 8 height 15
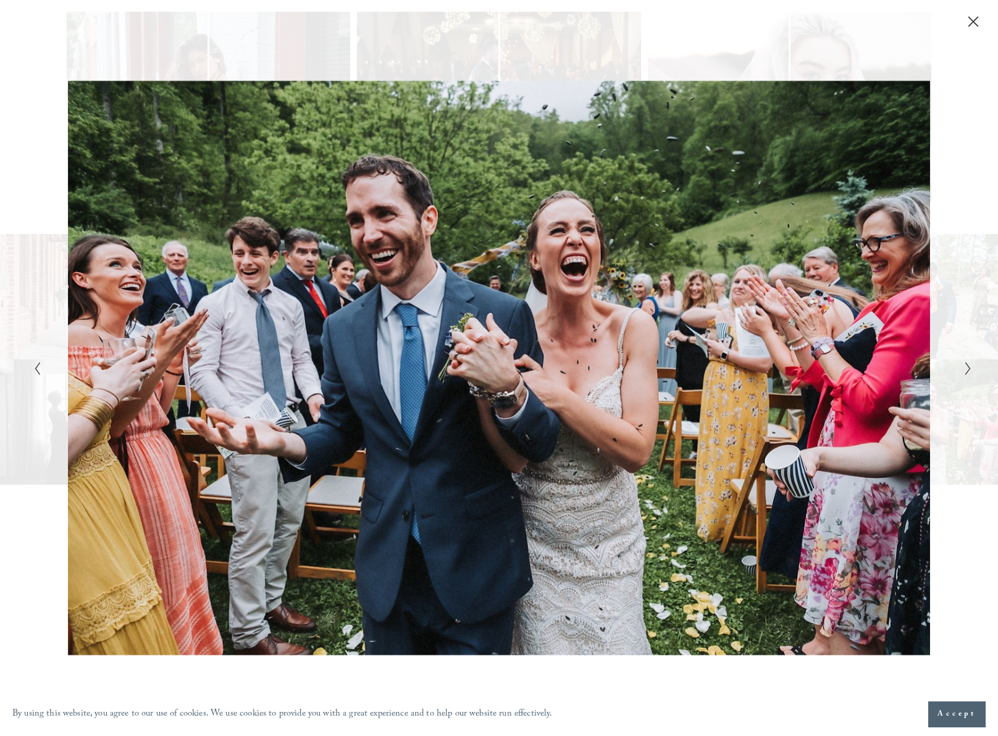
click at [971, 366] on icon "Next Slide" at bounding box center [968, 368] width 8 height 15
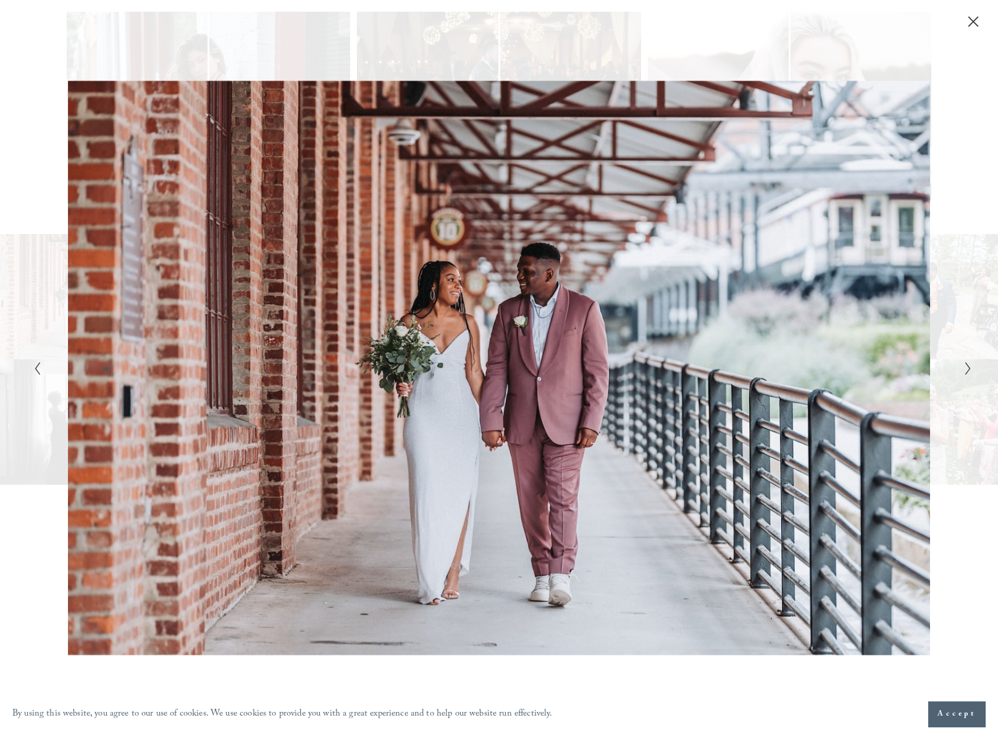
click at [971, 366] on icon "Next Slide" at bounding box center [968, 368] width 8 height 15
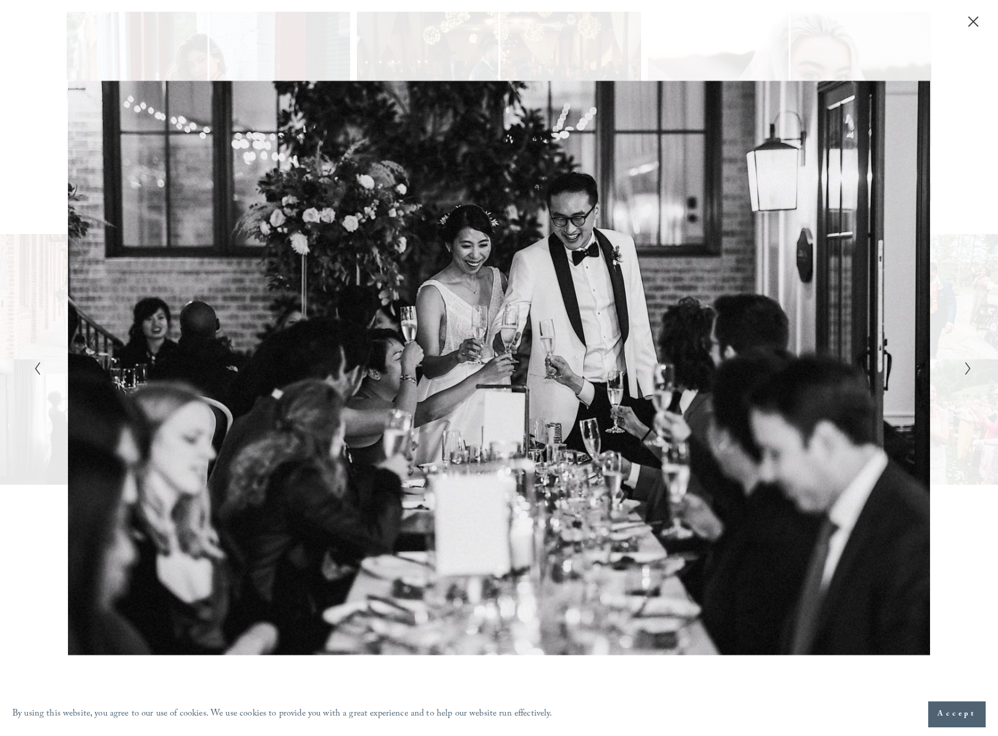
click at [971, 366] on icon "Next Slide" at bounding box center [968, 368] width 8 height 15
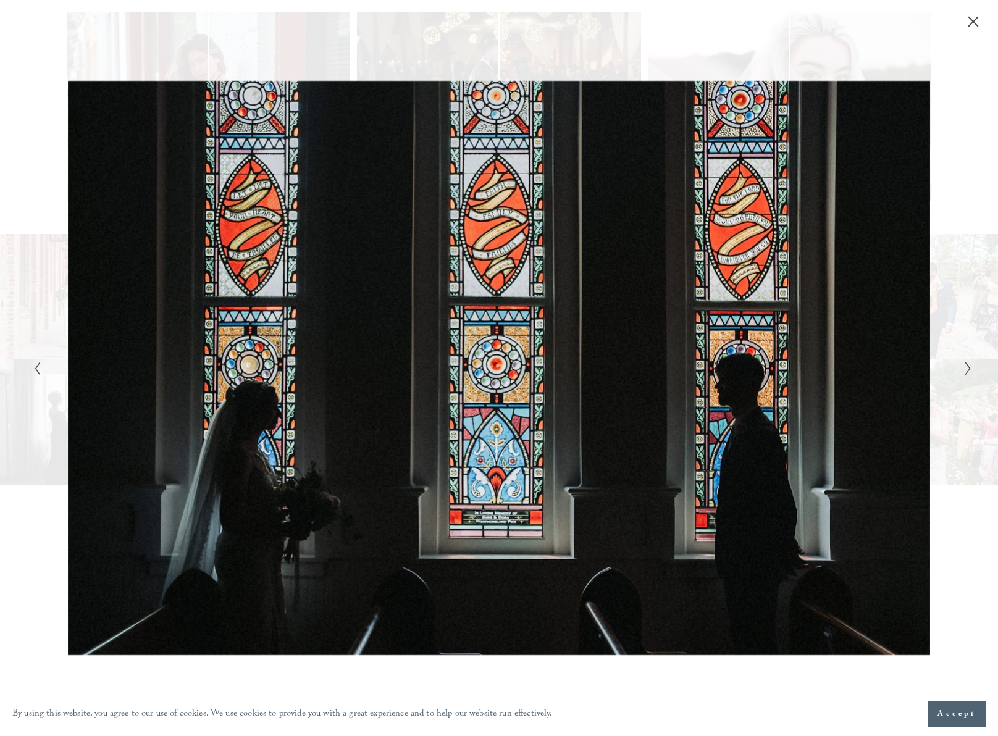
click at [977, 23] on icon "Close" at bounding box center [974, 21] width 12 height 12
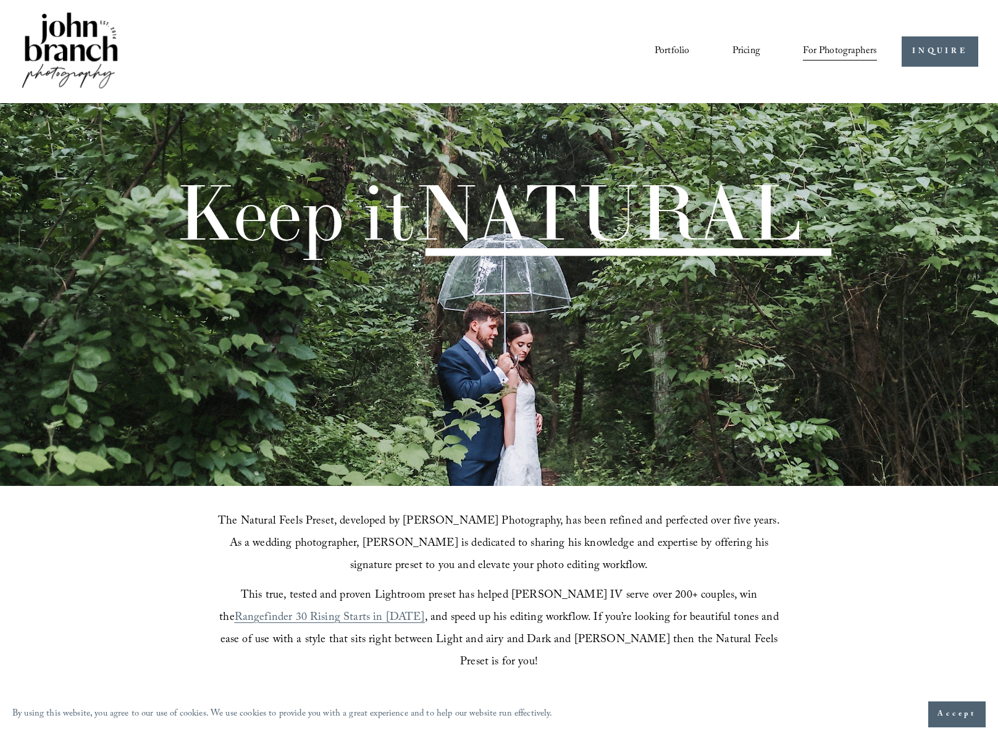
click at [0, 0] on link "Blog" at bounding box center [0, 0] width 0 height 0
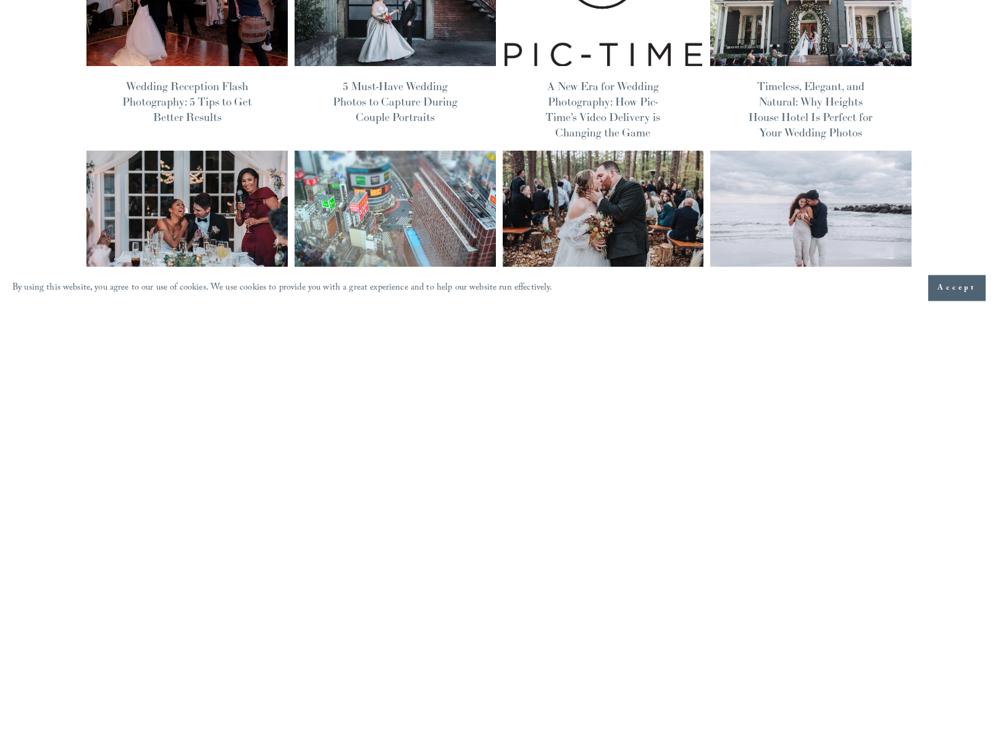
scroll to position [426, 0]
